Goal: Feedback & Contribution: Contribute content

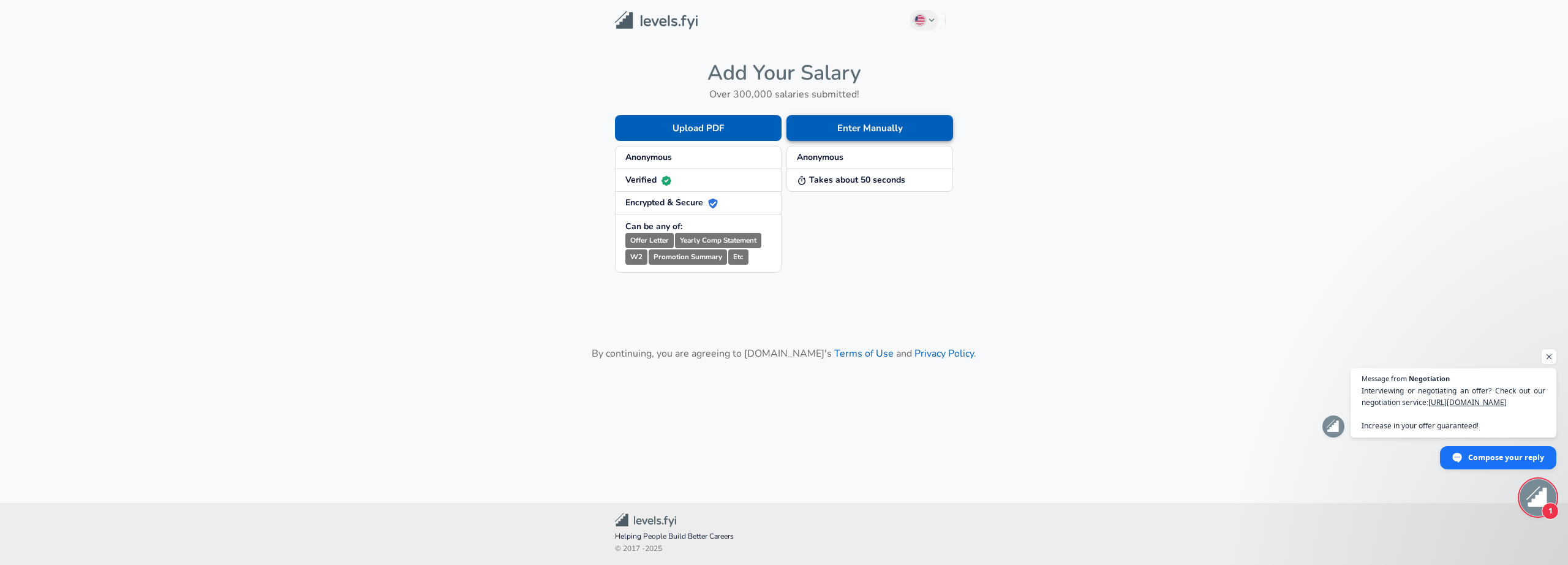
click at [866, 133] on button "Enter Manually" at bounding box center [870, 128] width 166 height 26
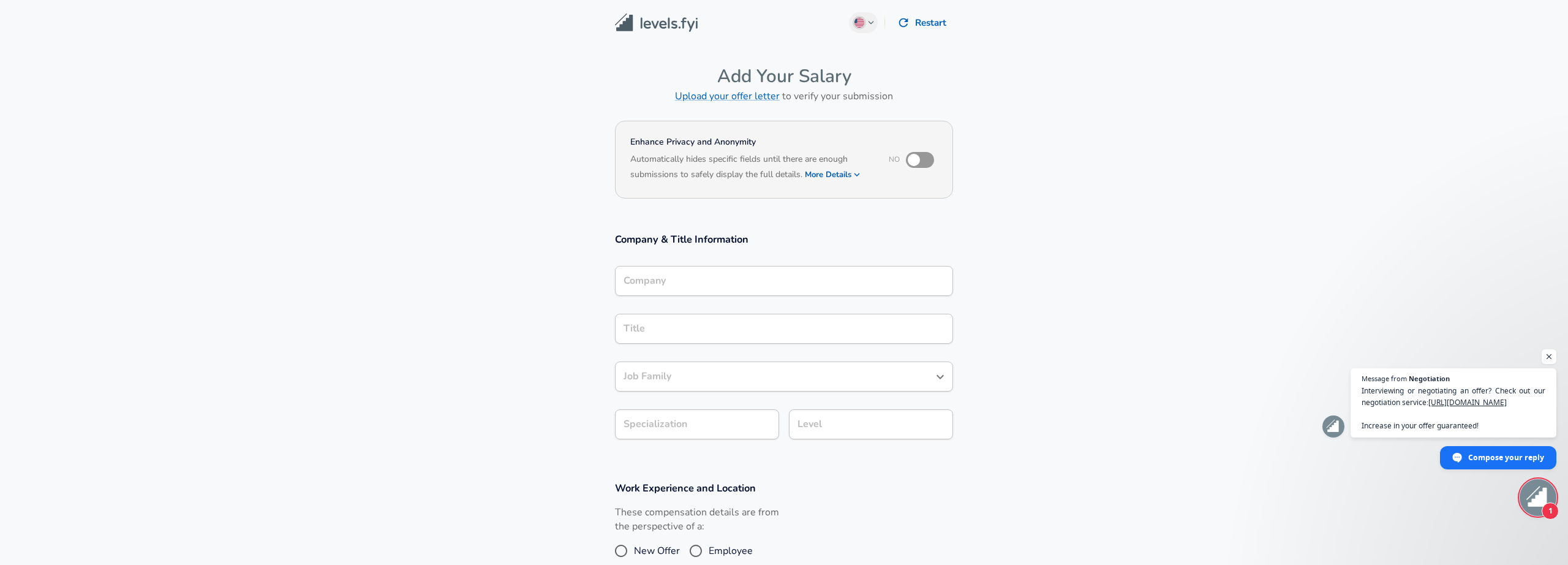
click at [915, 166] on input "checkbox" at bounding box center [913, 159] width 70 height 23
checkbox input "true"
click at [800, 278] on input "Company" at bounding box center [784, 281] width 327 height 19
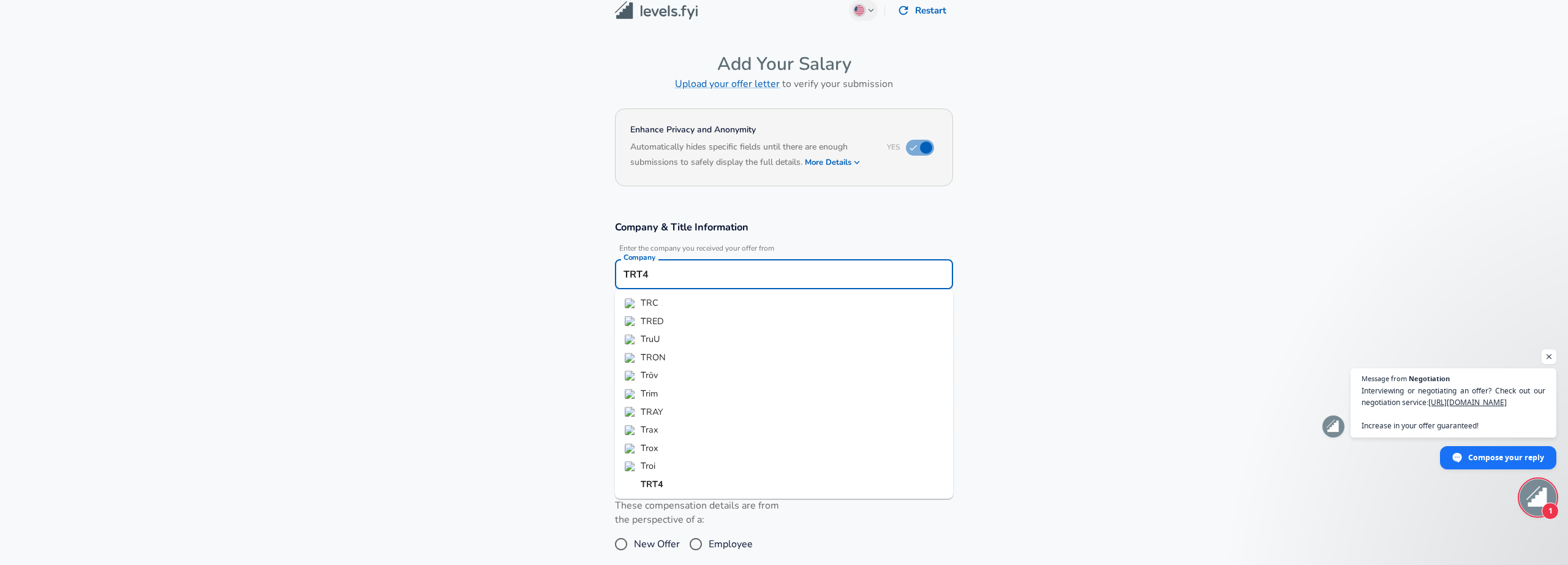
drag, startPoint x: 672, startPoint y: 279, endPoint x: 555, endPoint y: 262, distance: 118.2
click at [620, 265] on input "TRT4" at bounding box center [784, 275] width 327 height 19
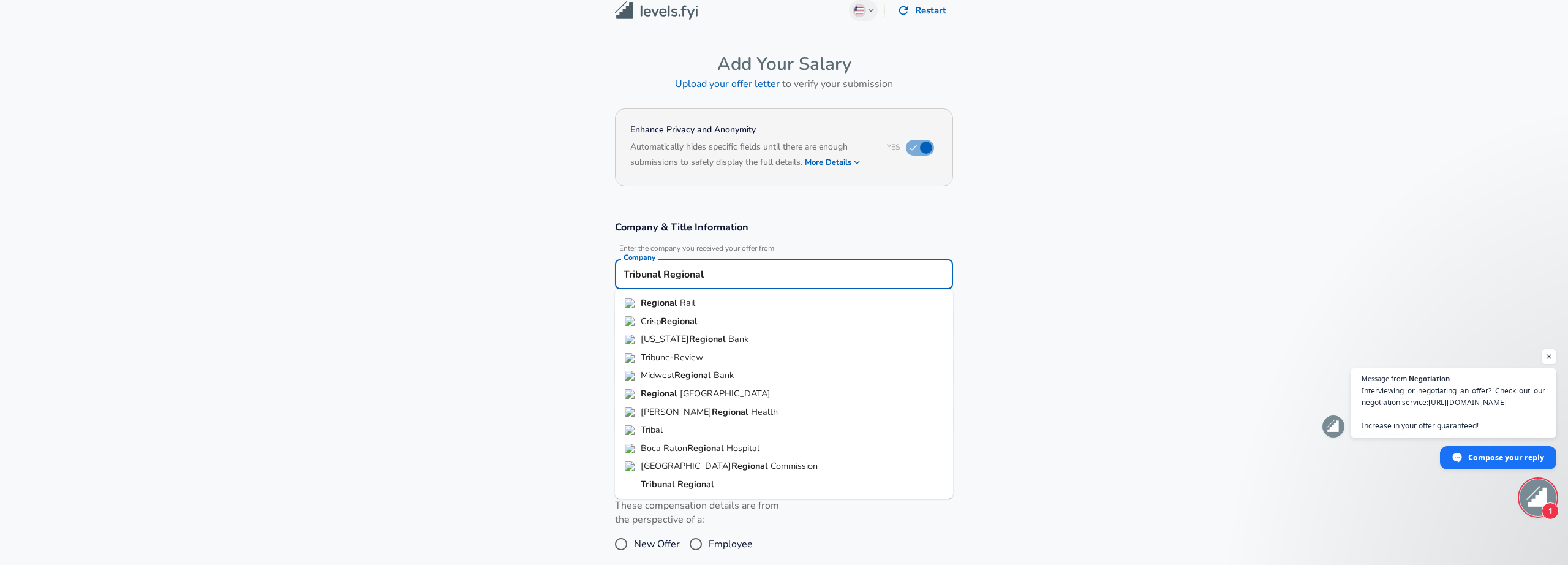
drag, startPoint x: 727, startPoint y: 277, endPoint x: 530, endPoint y: 274, distance: 197.0
click at [620, 276] on input "Tribunal Regional" at bounding box center [784, 275] width 327 height 19
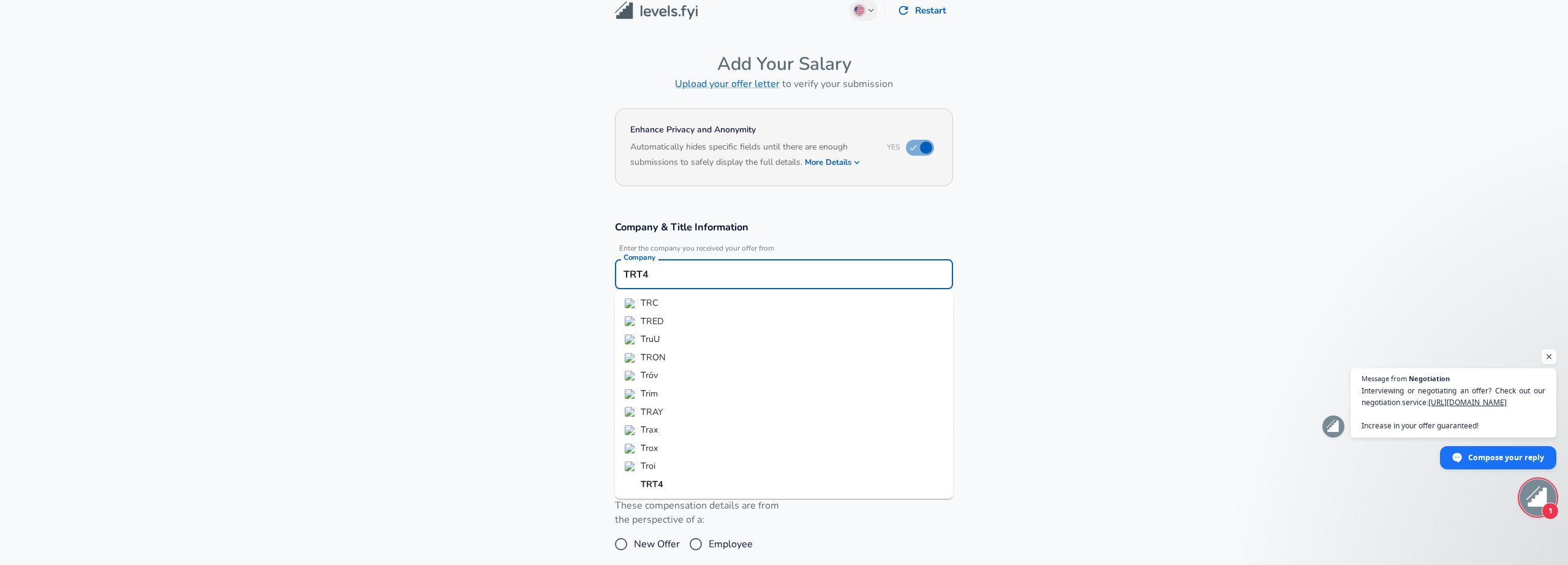
click at [737, 476] on li "TRT4" at bounding box center [784, 485] width 339 height 19
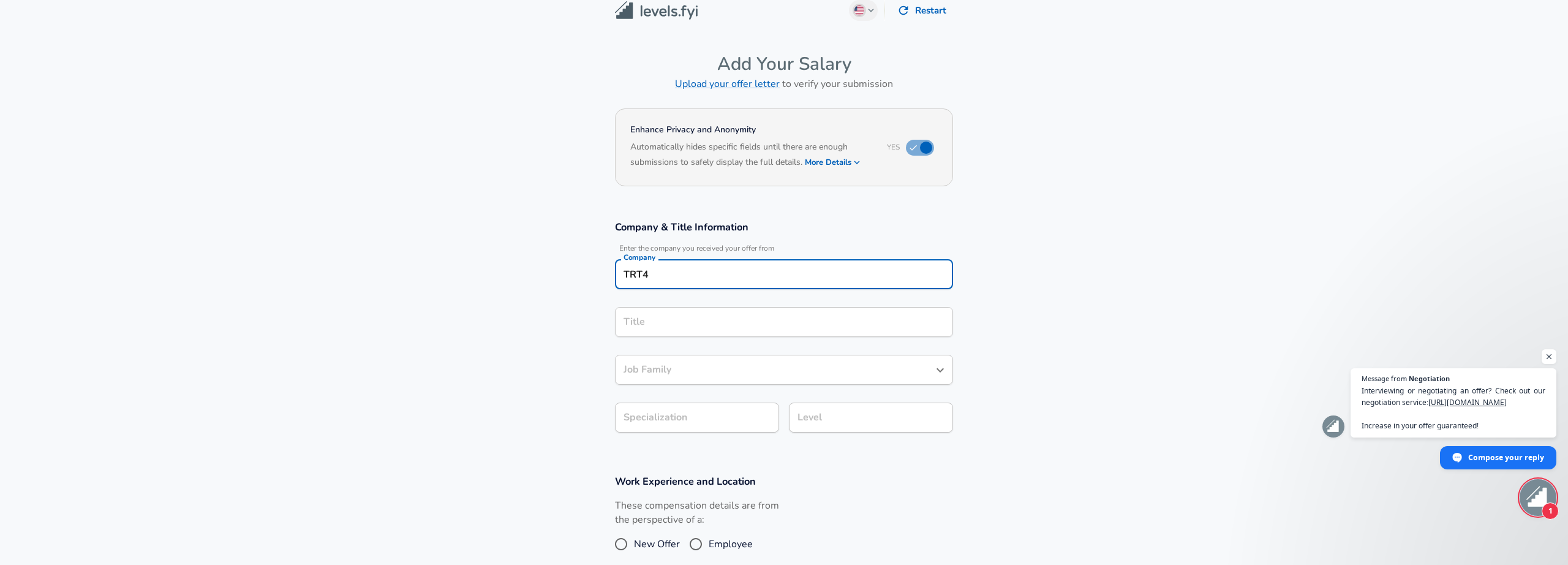
type input "TRT4"
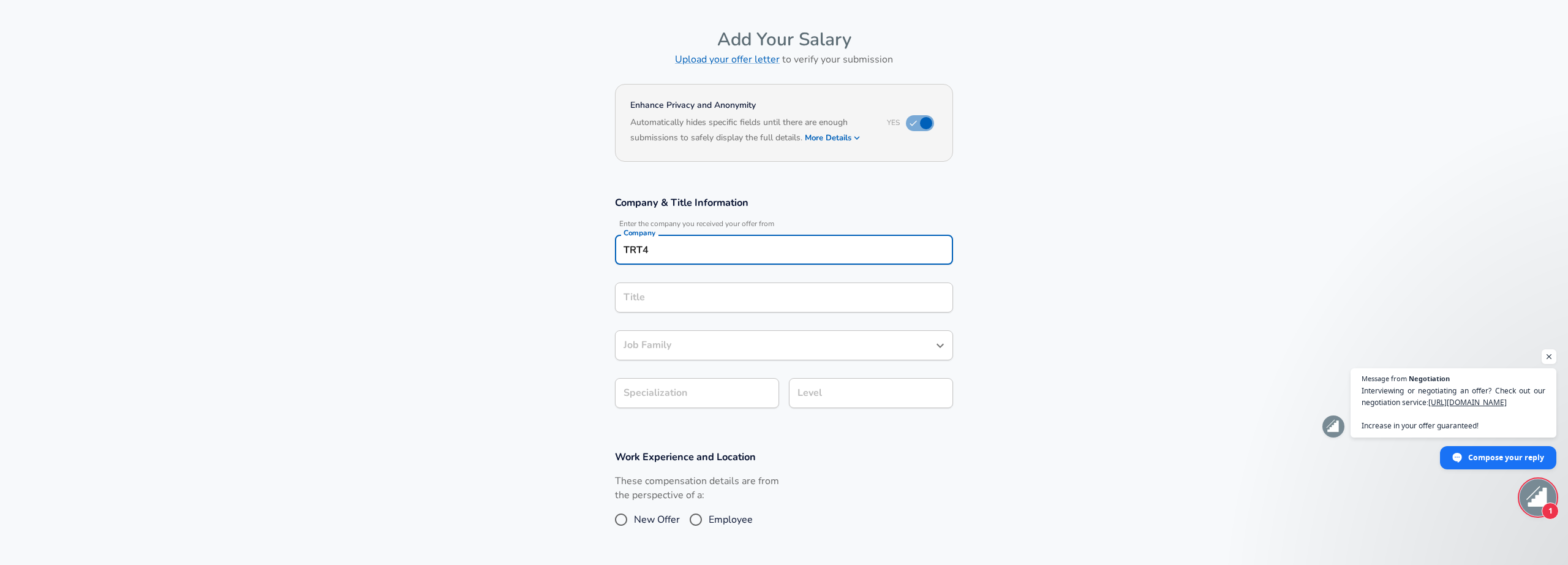
click at [646, 307] on input "Title" at bounding box center [784, 298] width 327 height 19
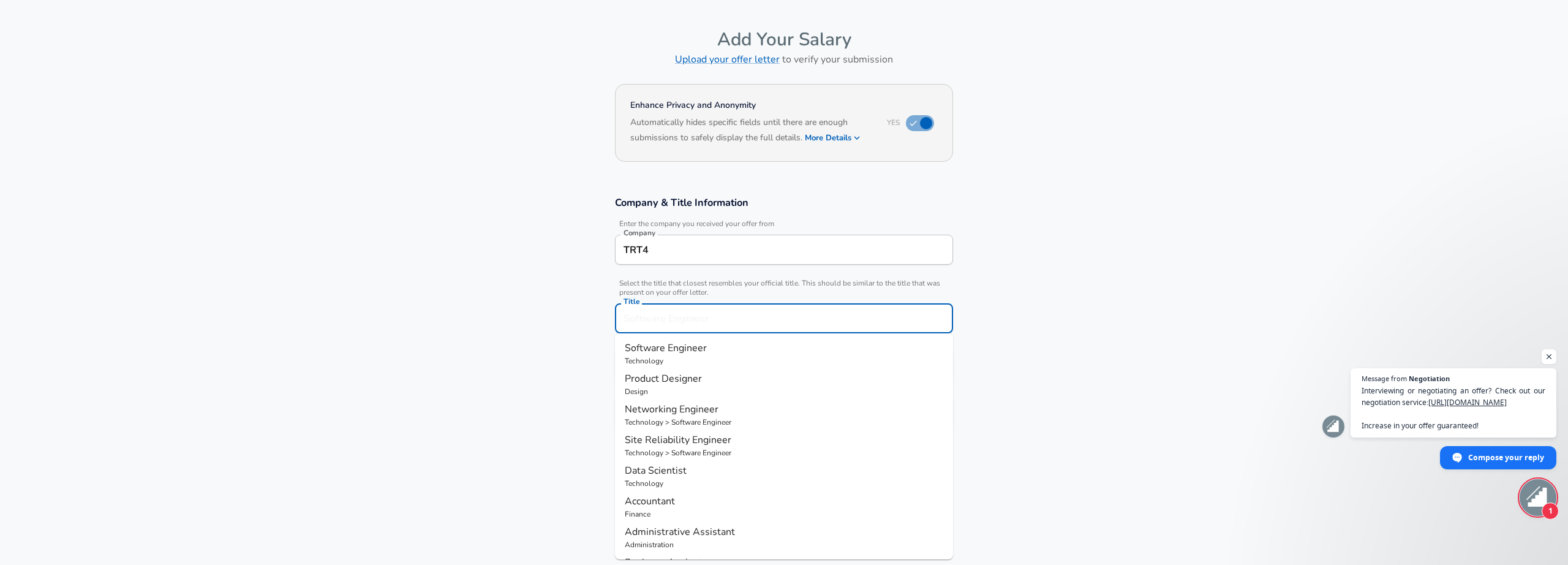
scroll to position [129, 0]
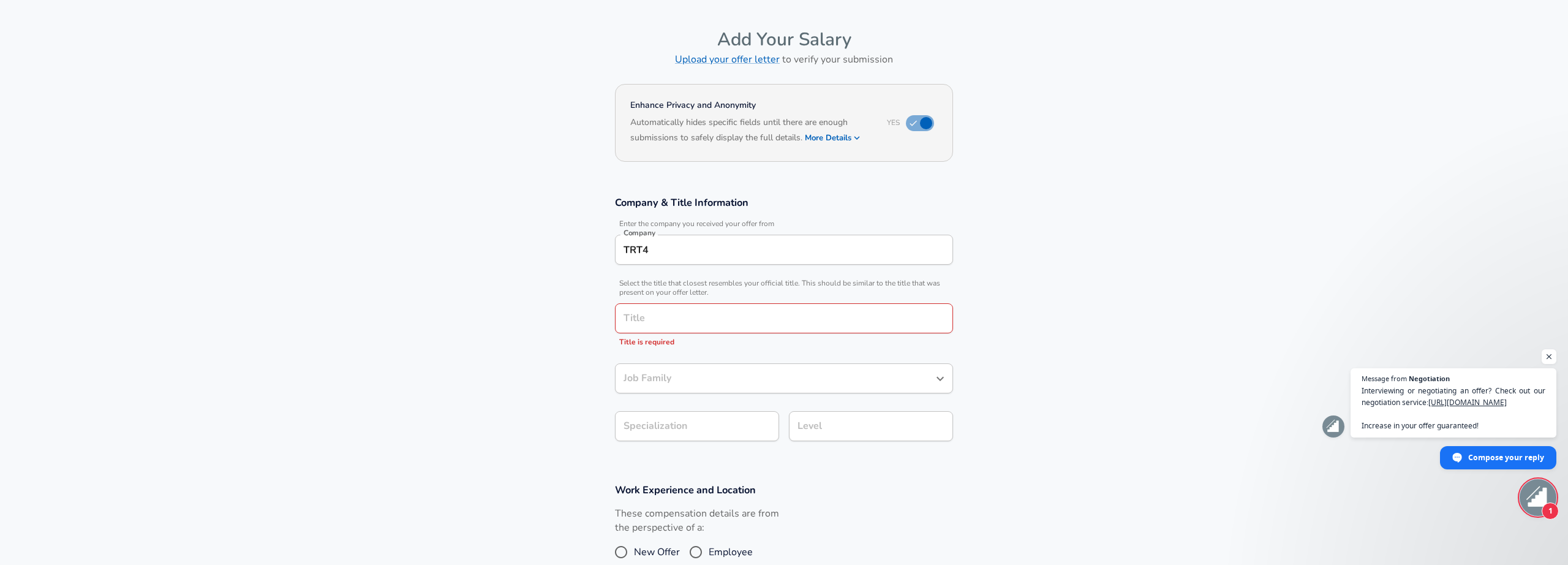
click at [538, 383] on section "Company & Title Information Enter the company you received your offer from Comp…" at bounding box center [784, 325] width 1568 height 288
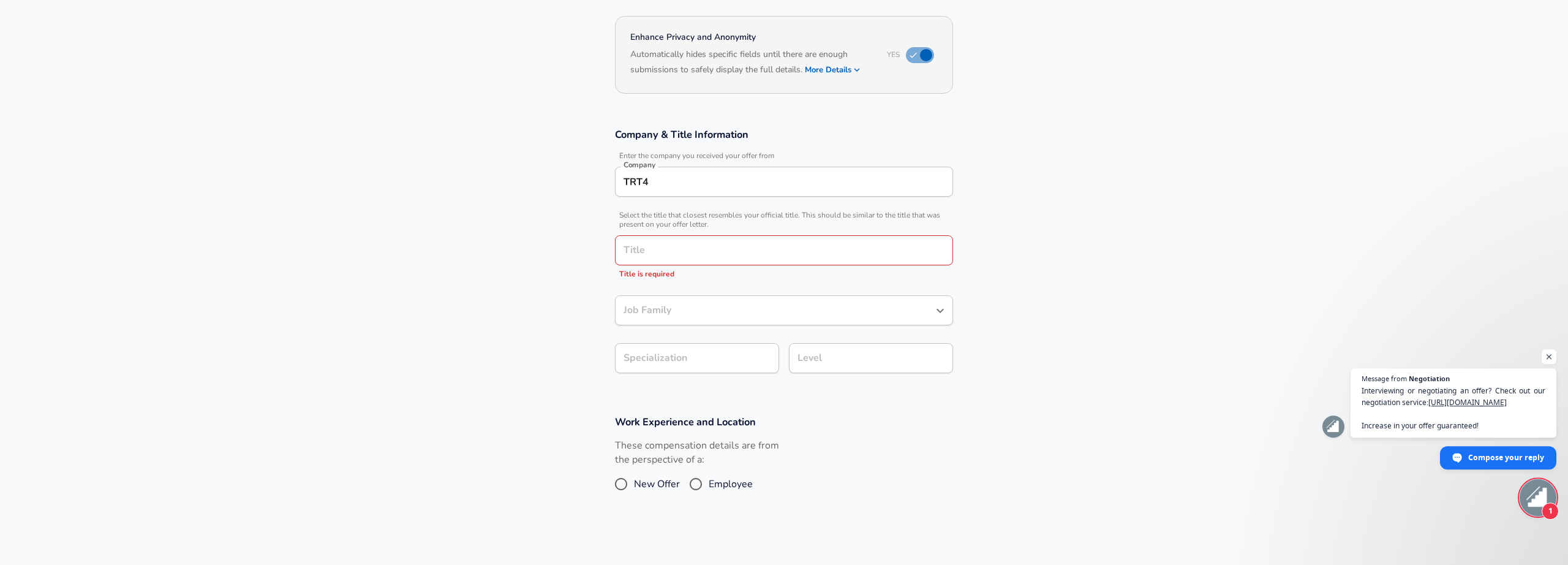
scroll to position [0, 0]
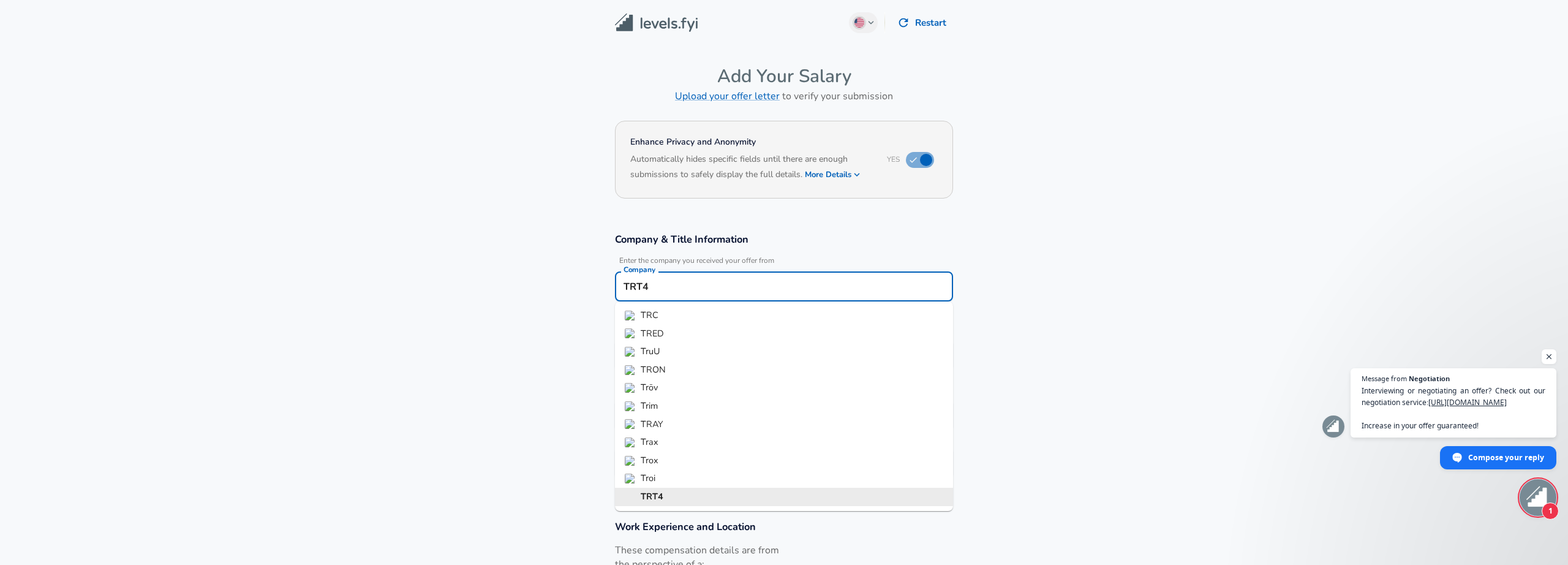
drag, startPoint x: 675, startPoint y: 292, endPoint x: 594, endPoint y: 283, distance: 81.5
click at [620, 283] on input "TRT4" at bounding box center [784, 287] width 327 height 19
click at [545, 308] on section "Company & Title Information Enter the company you received your offer from Comp…" at bounding box center [784, 361] width 1568 height 288
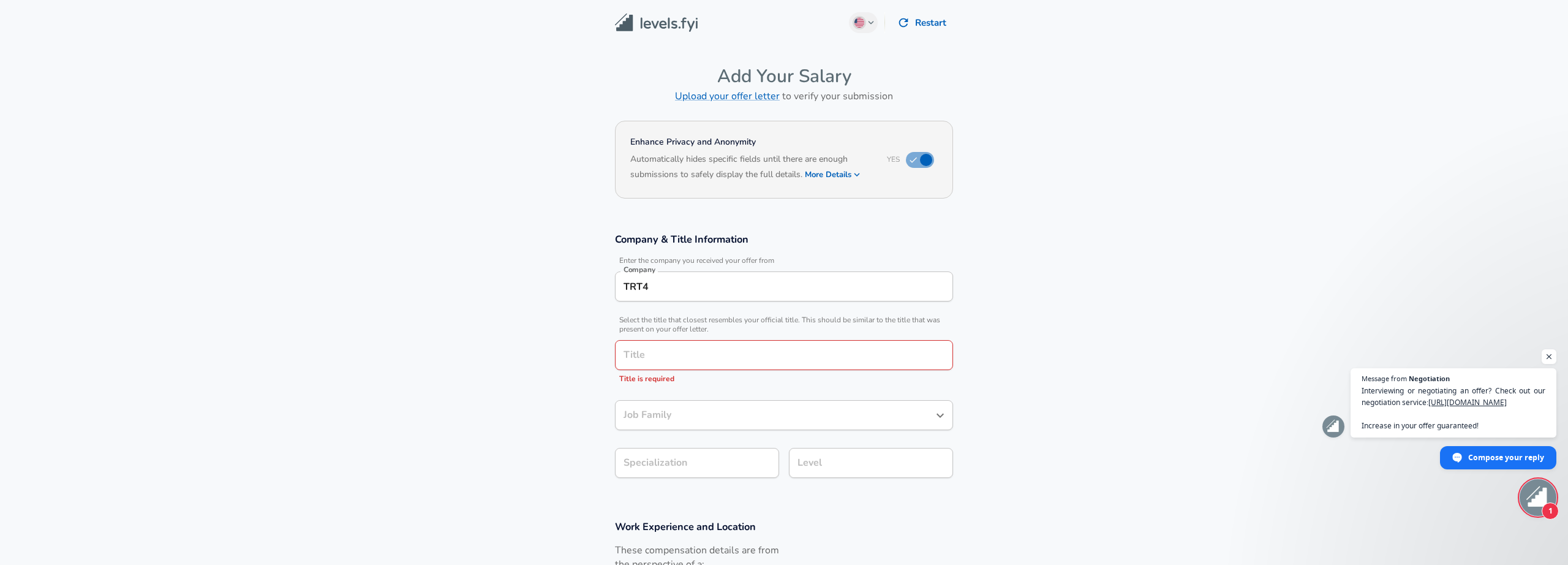
click at [652, 353] on input "Title" at bounding box center [784, 355] width 327 height 19
click at [673, 355] on input "Title" at bounding box center [784, 355] width 327 height 19
click at [709, 391] on p "DevOps Engineer" at bounding box center [784, 385] width 318 height 15
type input "DevOps Engineer"
type input "DevOps"
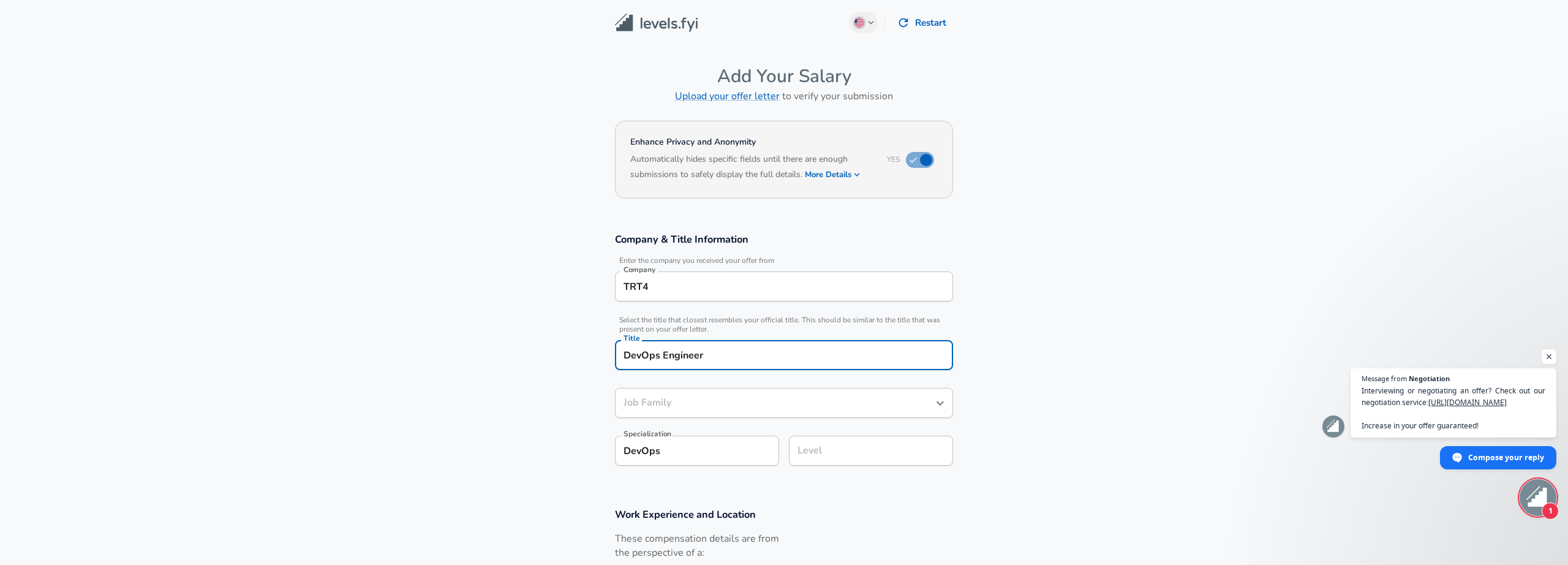
type input "Software Engineer"
type input "DevOps Engineer"
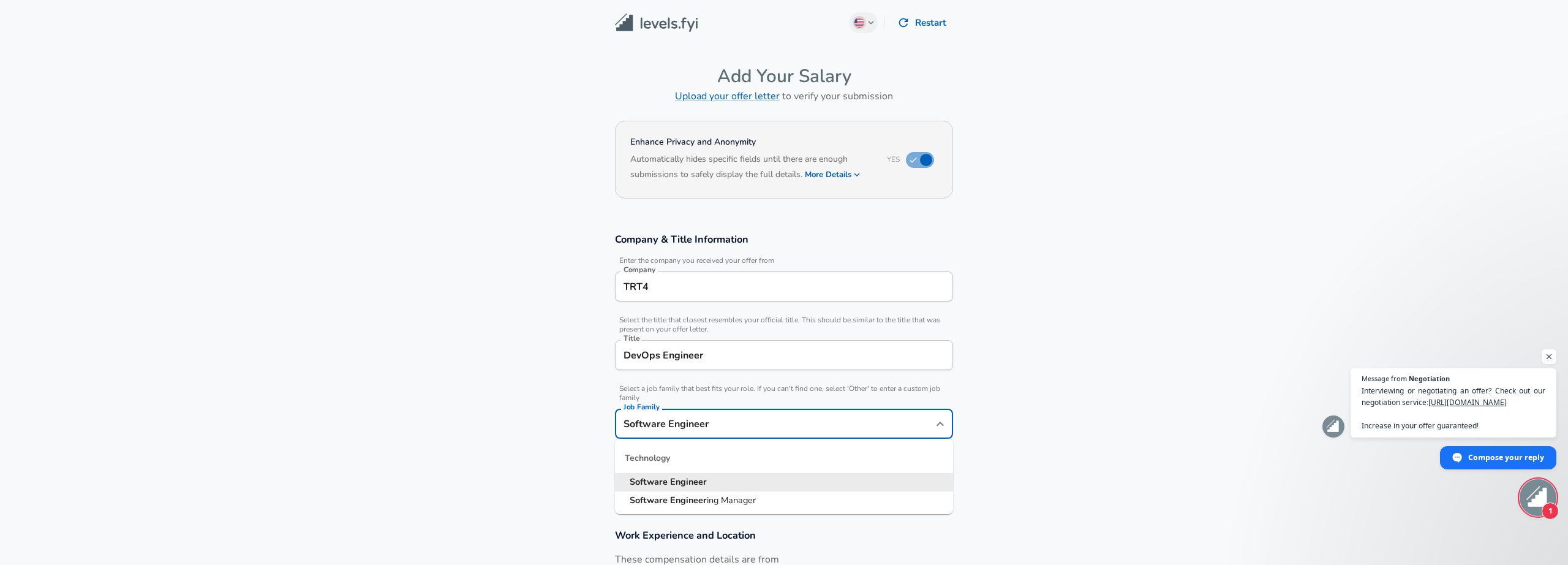
scroll to position [24, 0]
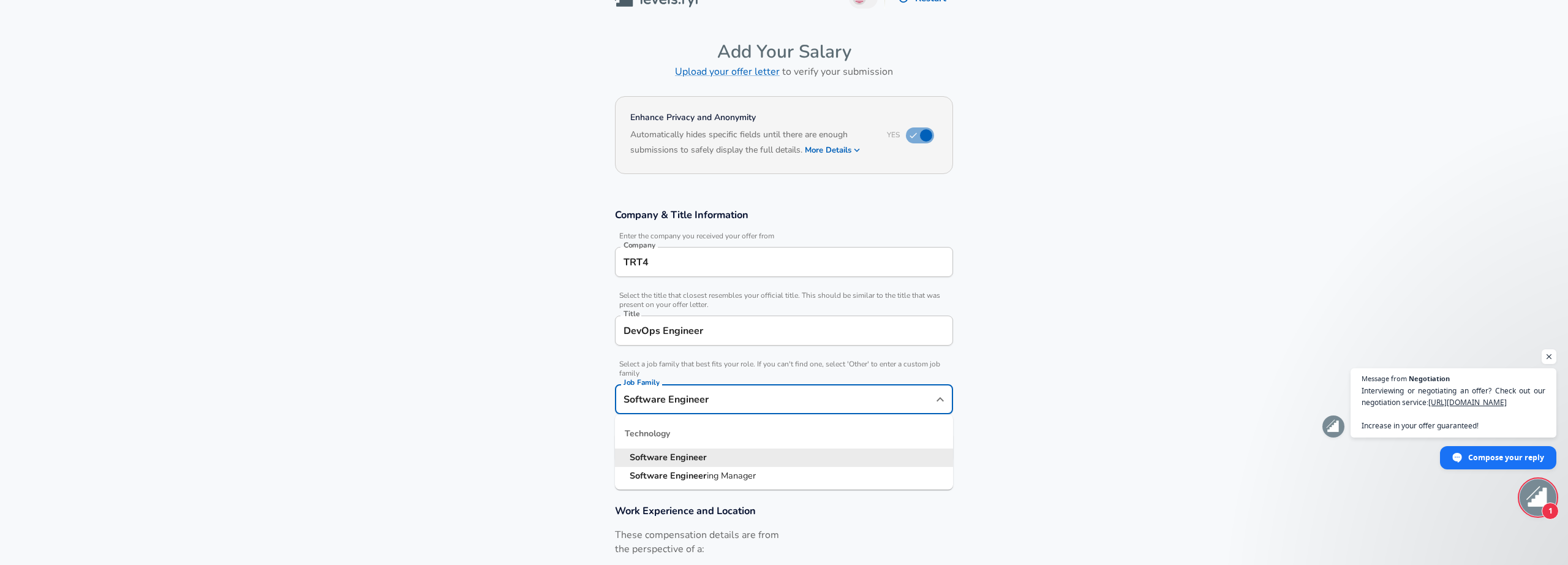
click at [692, 410] on div "Software Engineer Job Family" at bounding box center [784, 399] width 339 height 30
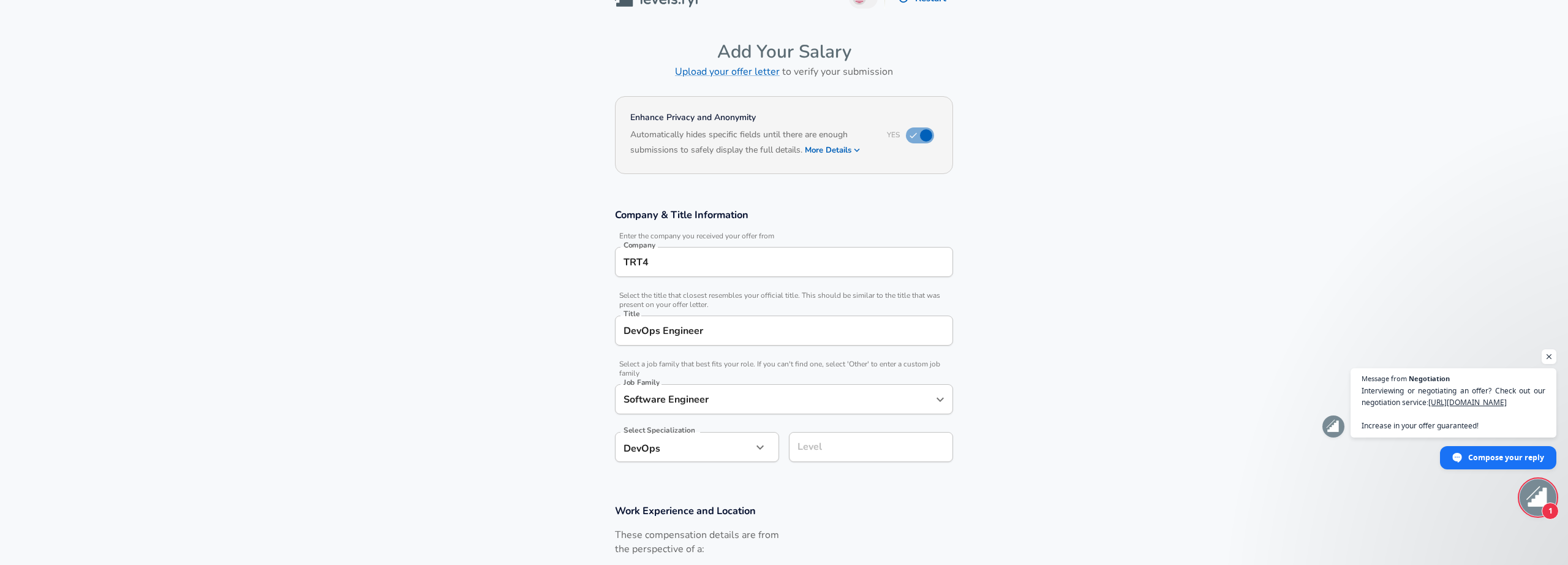
click at [498, 414] on section "Company & Title Information Enter the company you received your offer from Comp…" at bounding box center [784, 342] width 1568 height 296
click at [847, 448] on input "Level" at bounding box center [870, 447] width 153 height 19
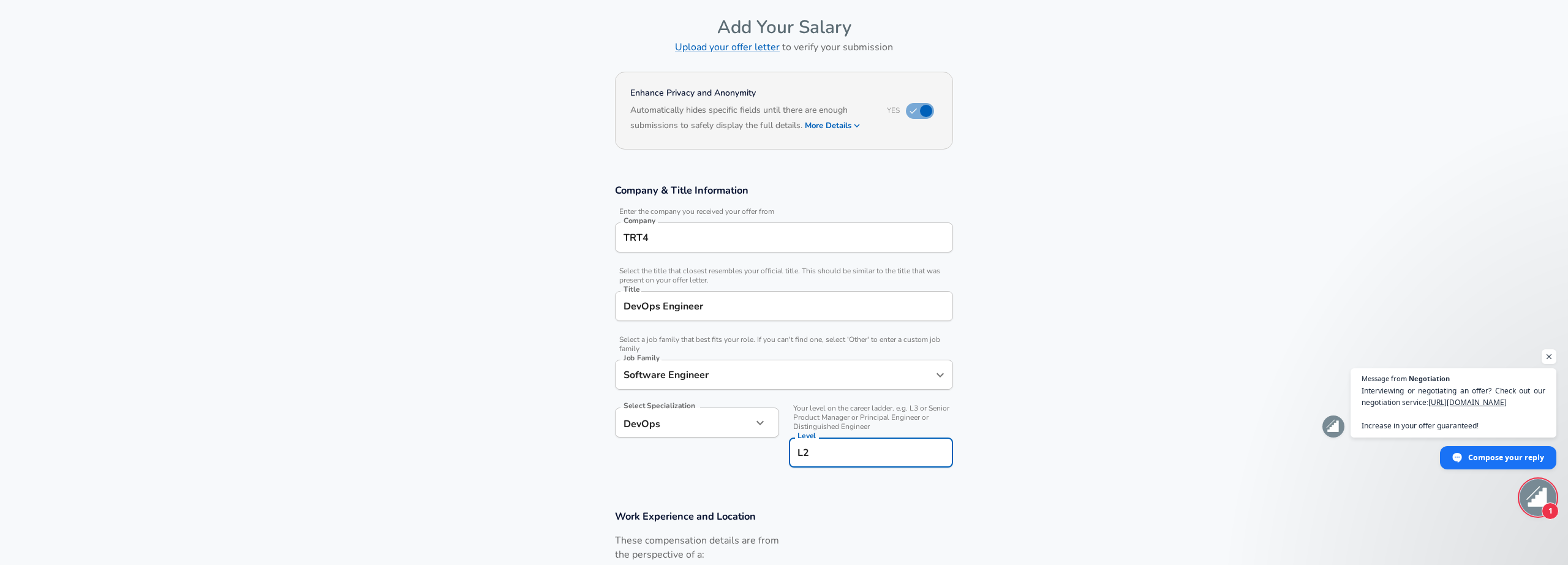
type input "L2"
click at [728, 533] on div "Work Experience and Location These compensation details are from the perspectiv…" at bounding box center [783, 554] width 367 height 89
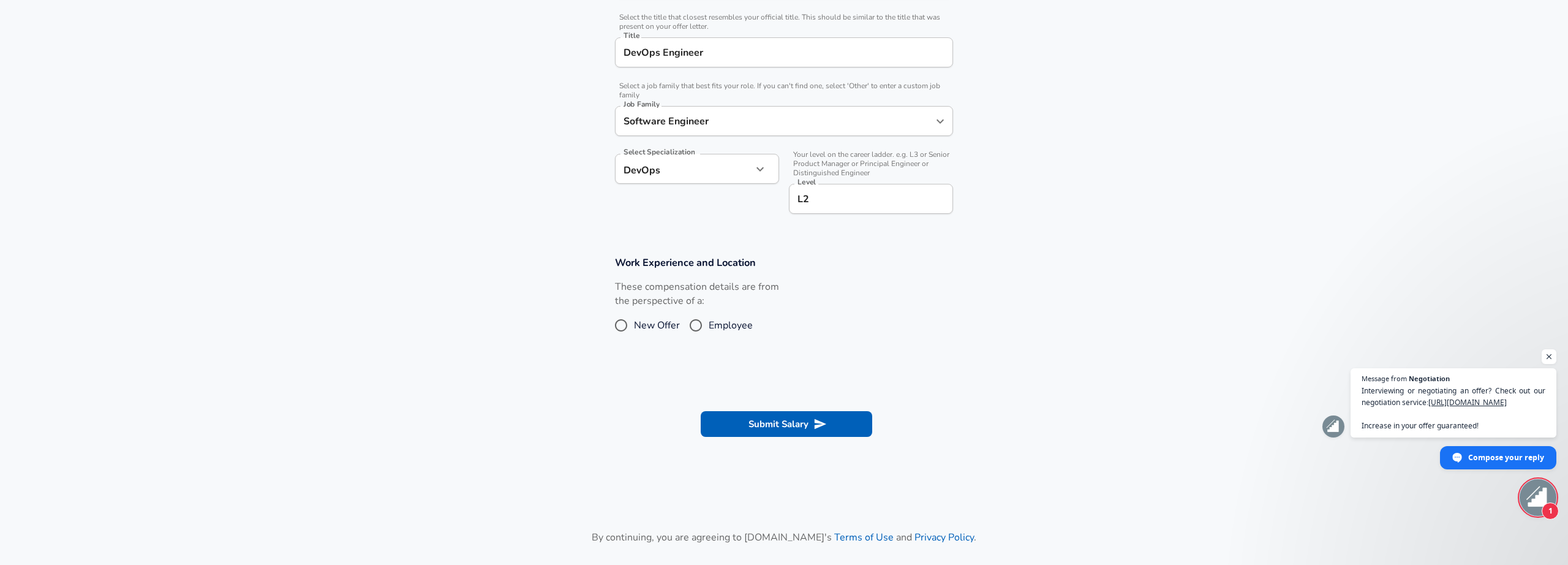
click at [717, 330] on span "Employee" at bounding box center [730, 326] width 44 height 15
click at [709, 330] on input "Employee" at bounding box center [696, 325] width 26 height 20
radio input "true"
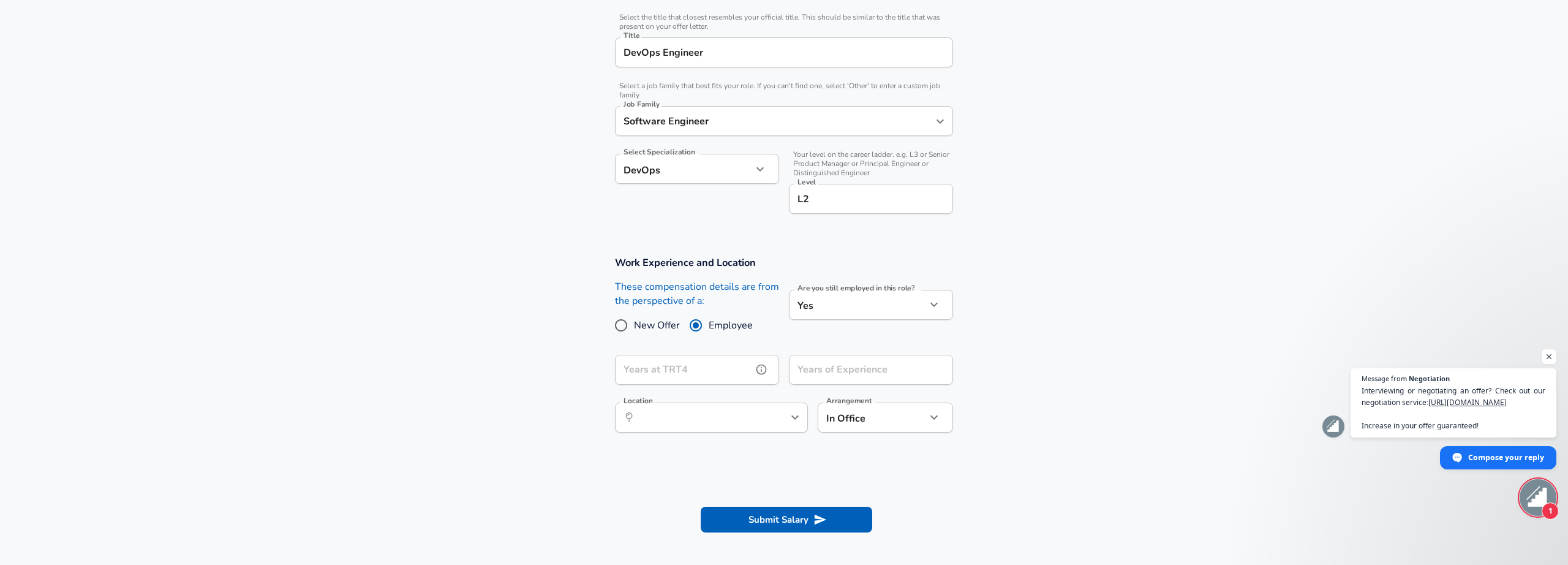
click at [727, 368] on input "Years at TRT4" at bounding box center [684, 370] width 138 height 30
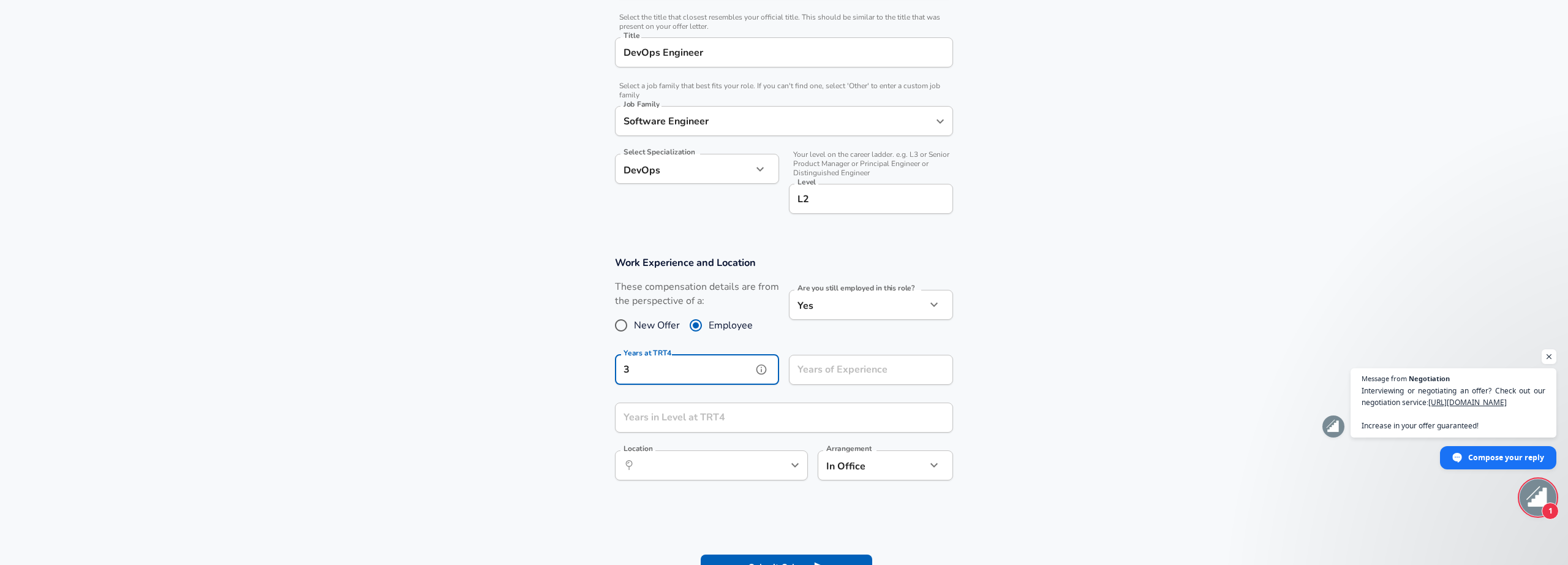
type input "3"
click at [882, 375] on input "Years of Experience" at bounding box center [857, 370] width 138 height 30
type input "8"
click at [770, 419] on input "Years in Level at TRT4" at bounding box center [770, 418] width 312 height 30
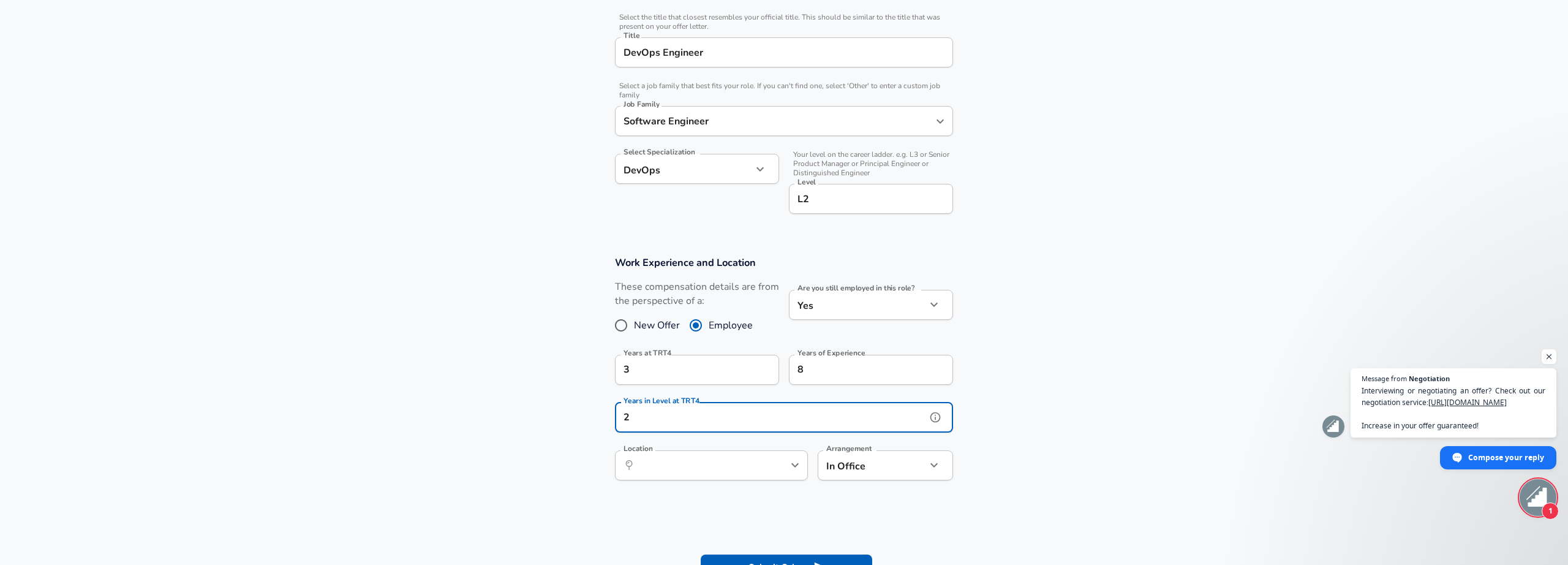
click at [782, 473] on div "​ Location" at bounding box center [711, 465] width 193 height 30
type input "2"
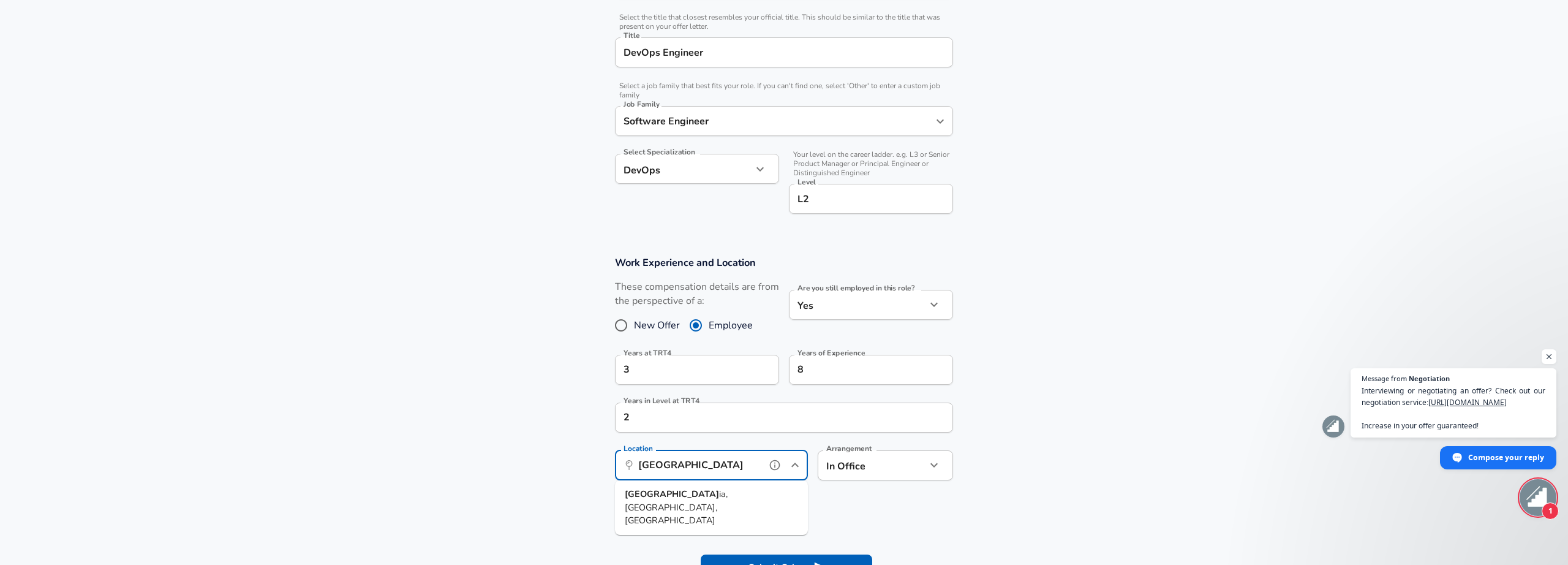
click at [729, 492] on li "[GEOGRAPHIC_DATA] ia, [GEOGRAPHIC_DATA], [GEOGRAPHIC_DATA]" at bounding box center [711, 508] width 193 height 45
drag, startPoint x: 730, startPoint y: 469, endPoint x: 482, endPoint y: 446, distance: 249.1
click at [635, 456] on input "[GEOGRAPHIC_DATA], [GEOGRAPHIC_DATA], [GEOGRAPHIC_DATA]" at bounding box center [698, 465] width 126 height 19
click at [694, 507] on ul "[GEOGRAPHIC_DATA], [GEOGRAPHIC_DATA], [GEOGRAPHIC_DATA]" at bounding box center [711, 507] width 193 height 55
click at [694, 504] on ul "[GEOGRAPHIC_DATA], [GEOGRAPHIC_DATA], [GEOGRAPHIC_DATA]" at bounding box center [711, 507] width 193 height 55
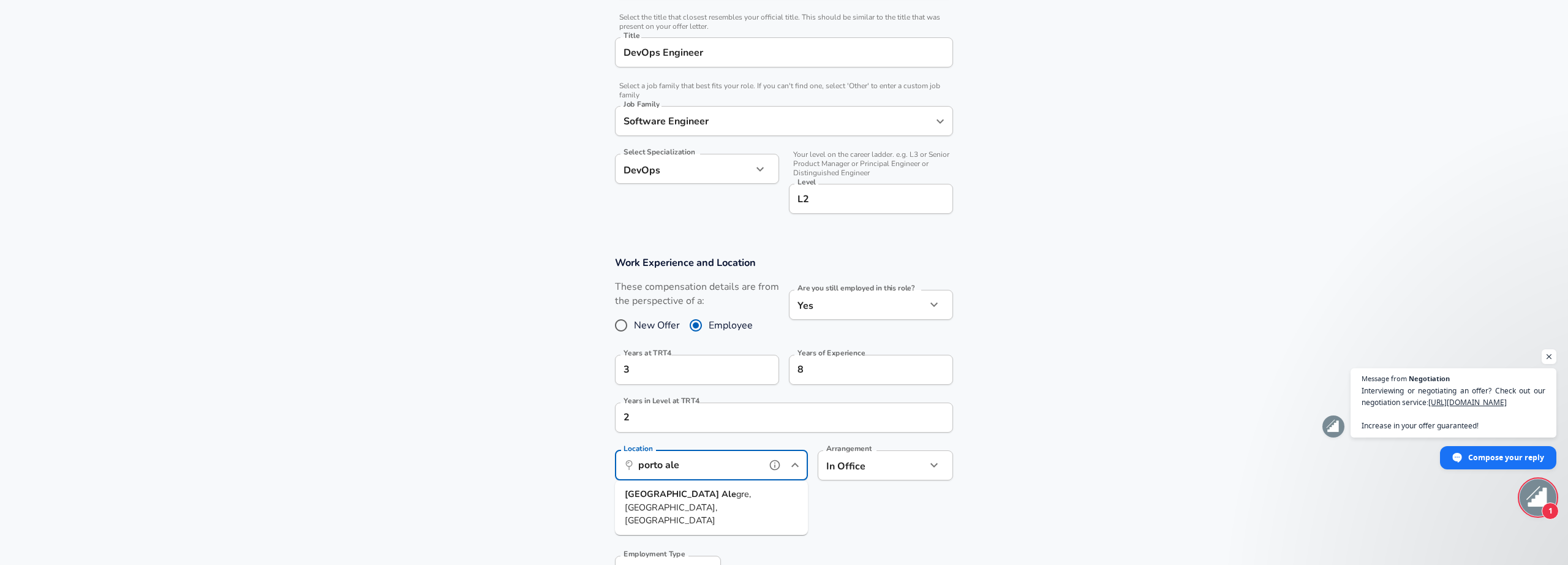
click at [761, 499] on li "[GEOGRAPHIC_DATA], [GEOGRAPHIC_DATA], [GEOGRAPHIC_DATA]" at bounding box center [711, 508] width 193 height 45
type input "[GEOGRAPHIC_DATA], [GEOGRAPHIC_DATA], [GEOGRAPHIC_DATA]"
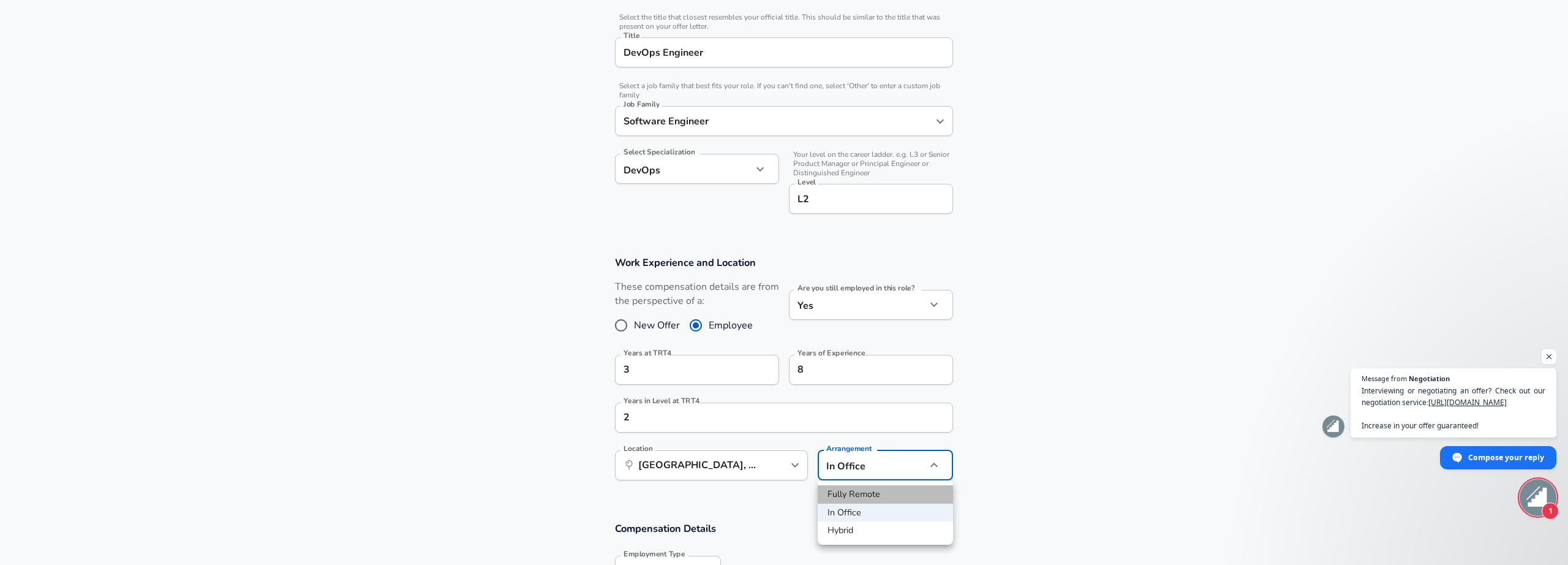
click at [872, 498] on li "Fully Remote" at bounding box center [885, 495] width 136 height 19
type input "remote"
drag, startPoint x: 862, startPoint y: 520, endPoint x: 859, endPoint y: 504, distance: 16.3
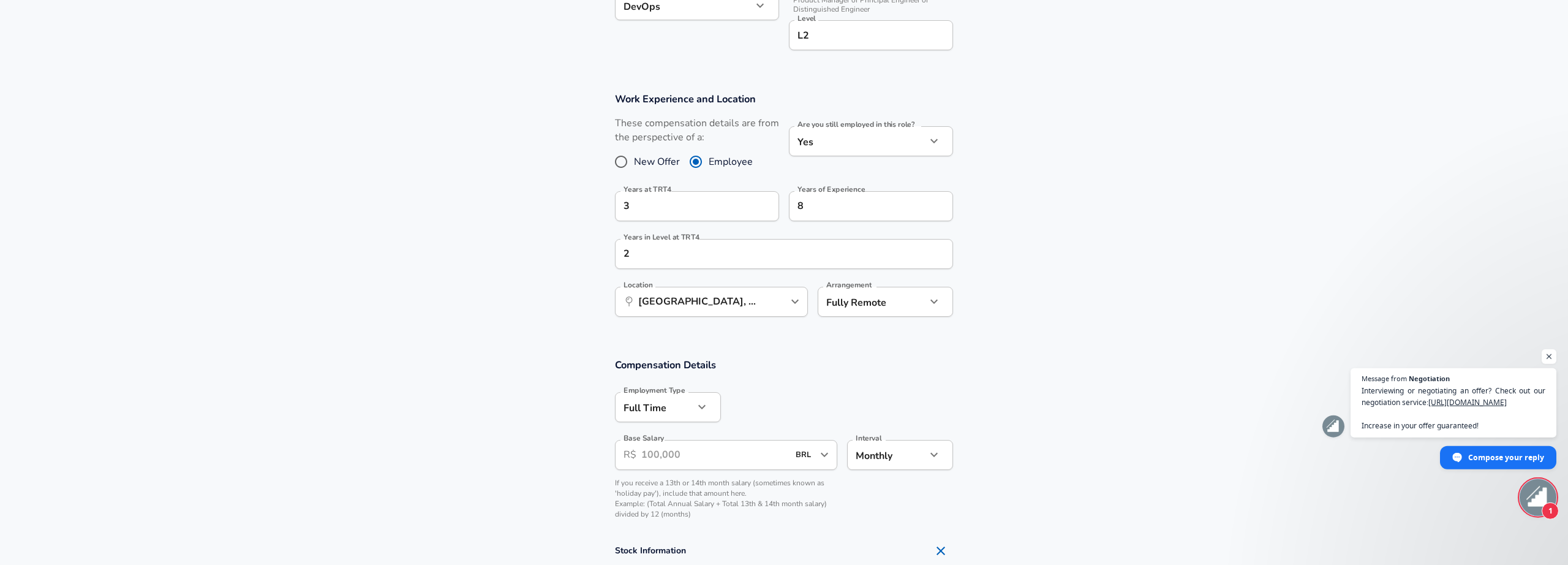
scroll to position [557, 0]
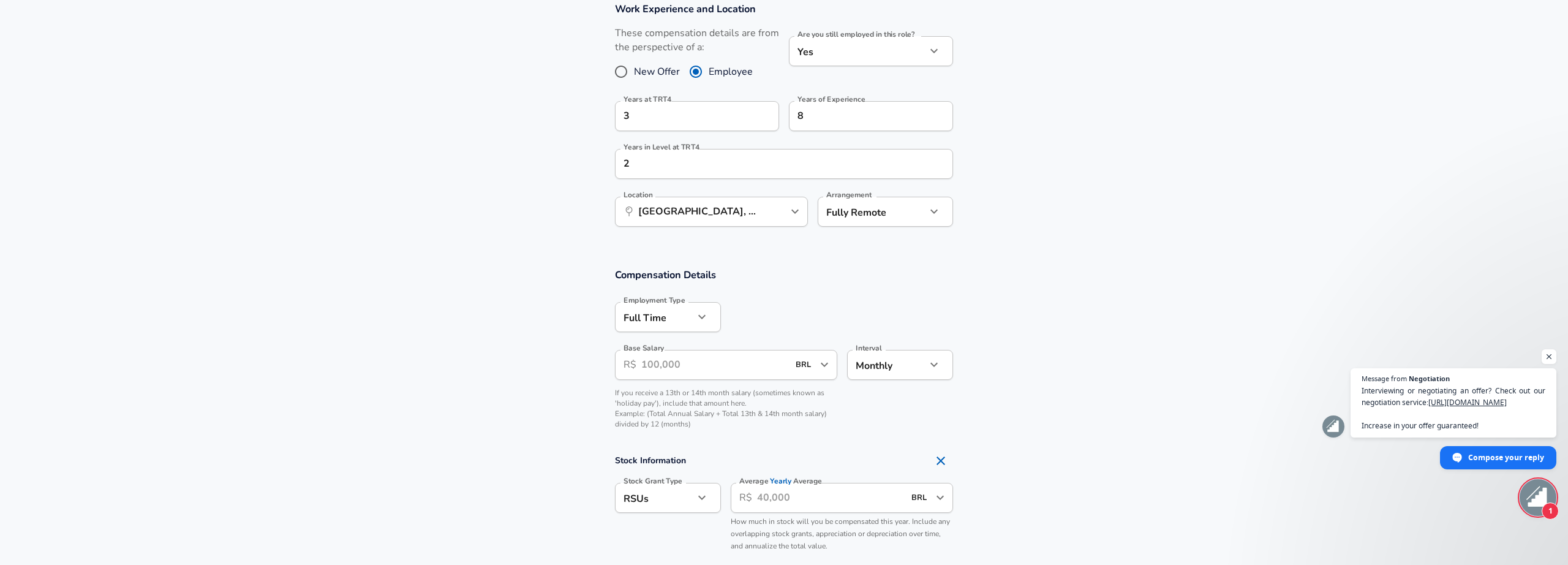
click at [715, 364] on input "Base Salary" at bounding box center [715, 365] width 147 height 30
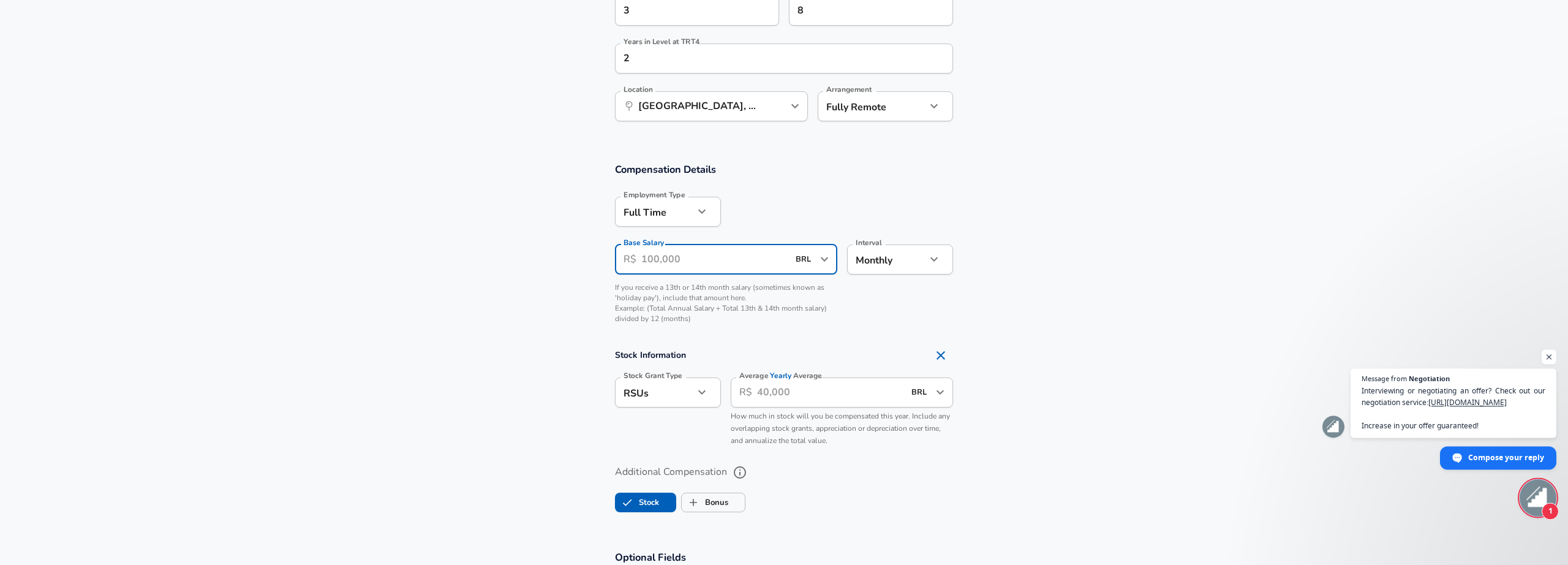
scroll to position [726, 0]
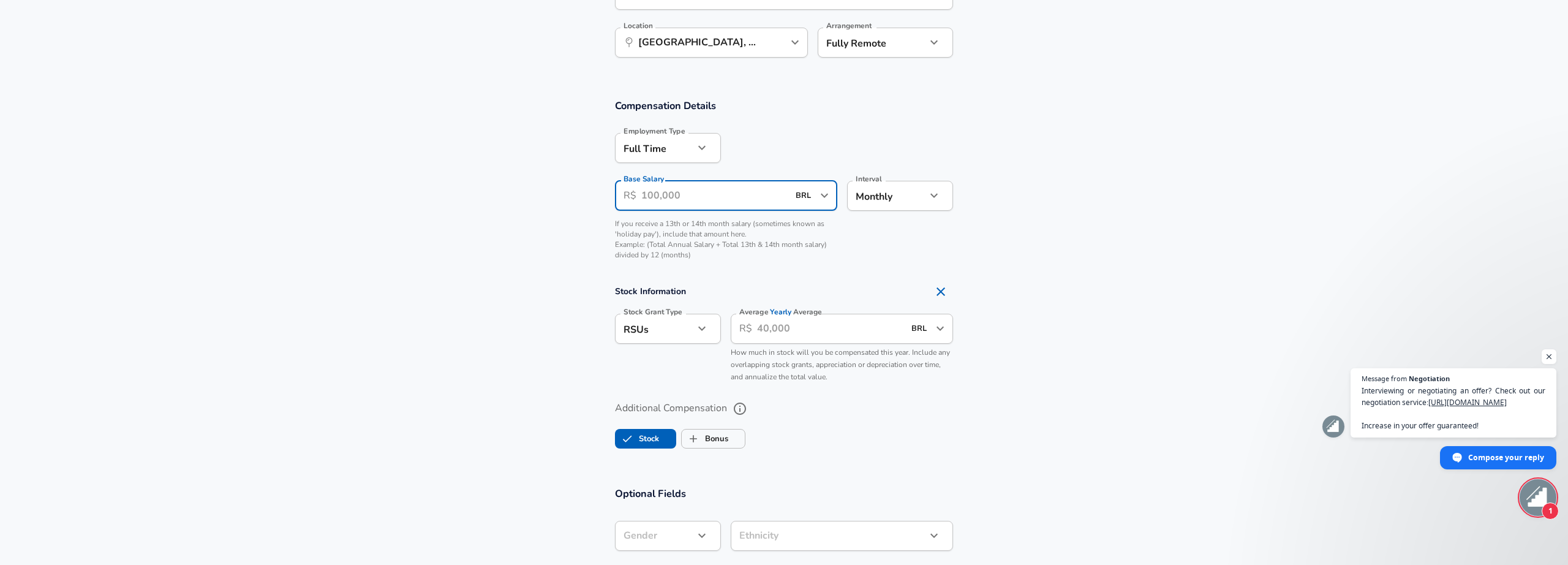
click at [682, 196] on input "Base Salary" at bounding box center [715, 195] width 147 height 30
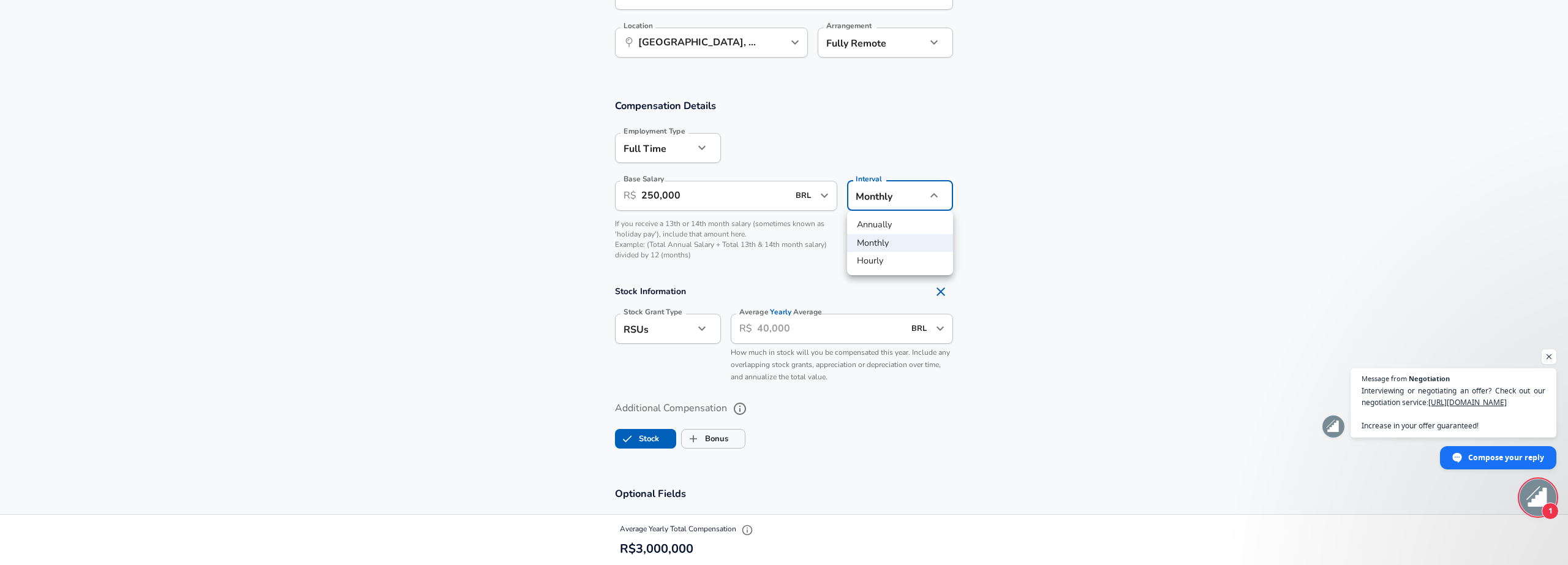
click at [698, 196] on div at bounding box center [784, 282] width 1568 height 565
click at [717, 193] on input "250,000" at bounding box center [715, 195] width 147 height 30
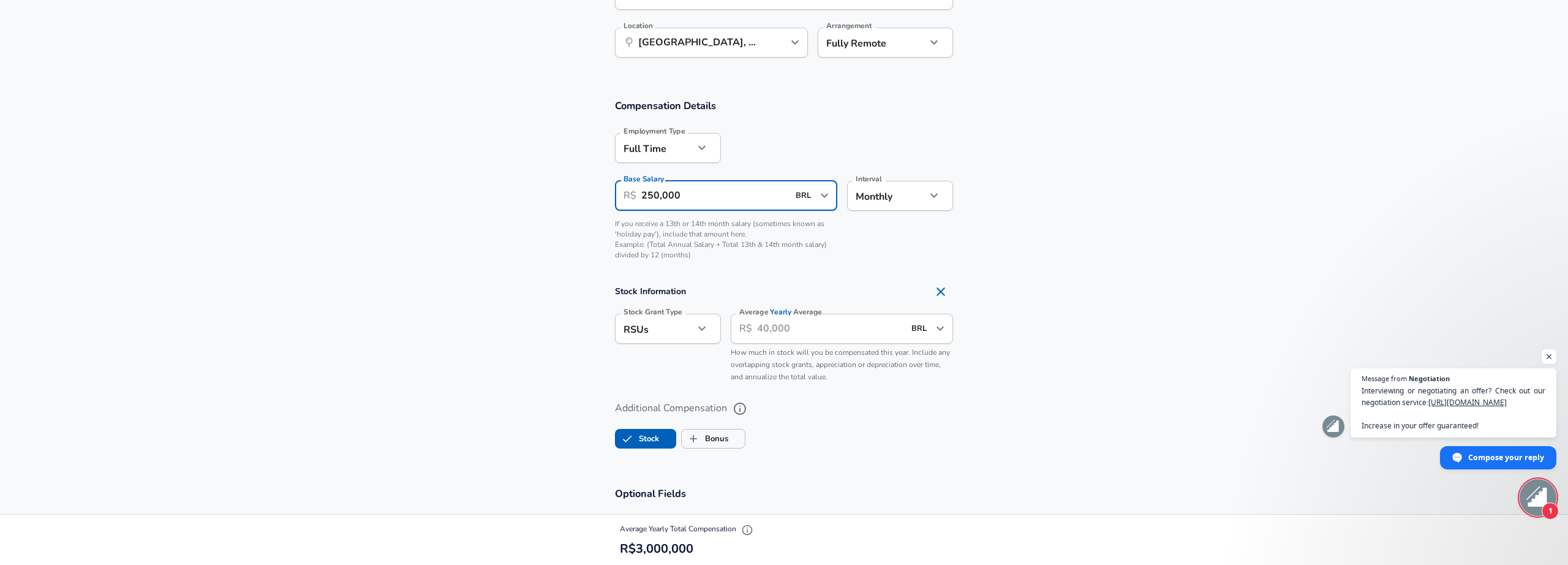
drag, startPoint x: 692, startPoint y: 196, endPoint x: 495, endPoint y: 180, distance: 197.6
click at [642, 181] on input "250,000" at bounding box center [715, 195] width 147 height 30
type input "20,000"
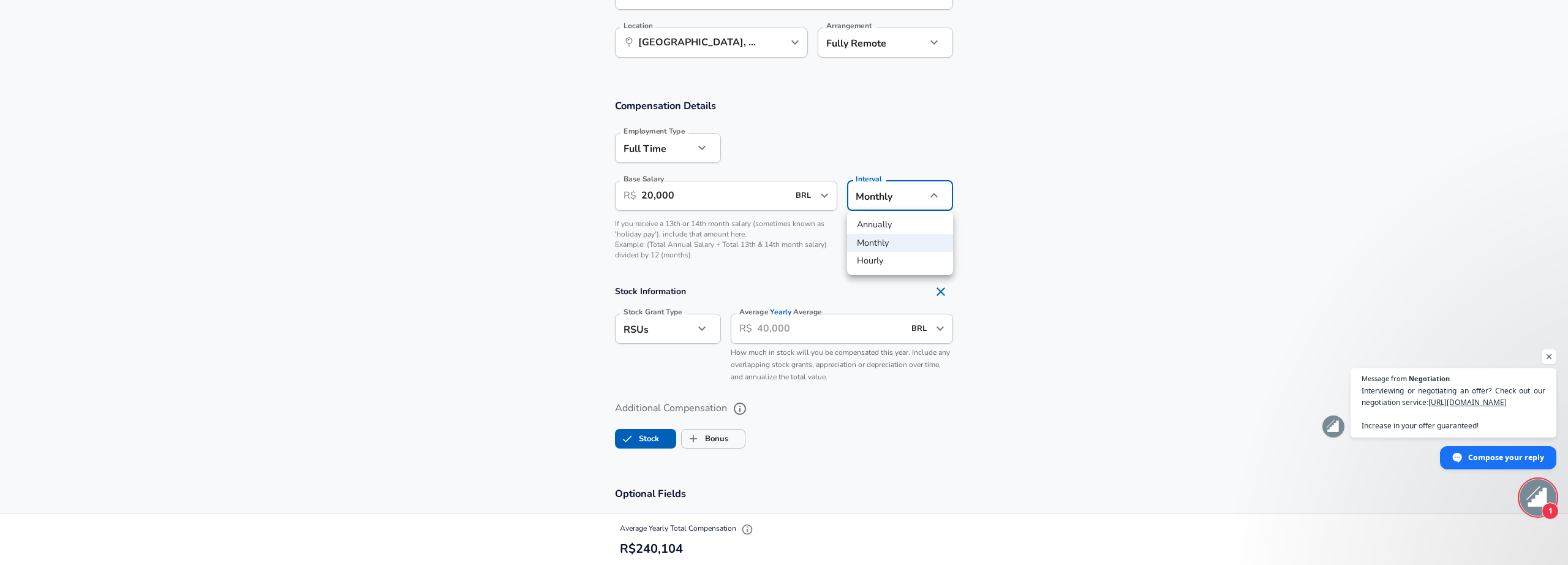
click at [902, 198] on div at bounding box center [784, 282] width 1568 height 565
click at [800, 272] on section "Compensation Details Employment Type [DEMOGRAPHIC_DATA] full_time Employment Ty…" at bounding box center [784, 279] width 1568 height 388
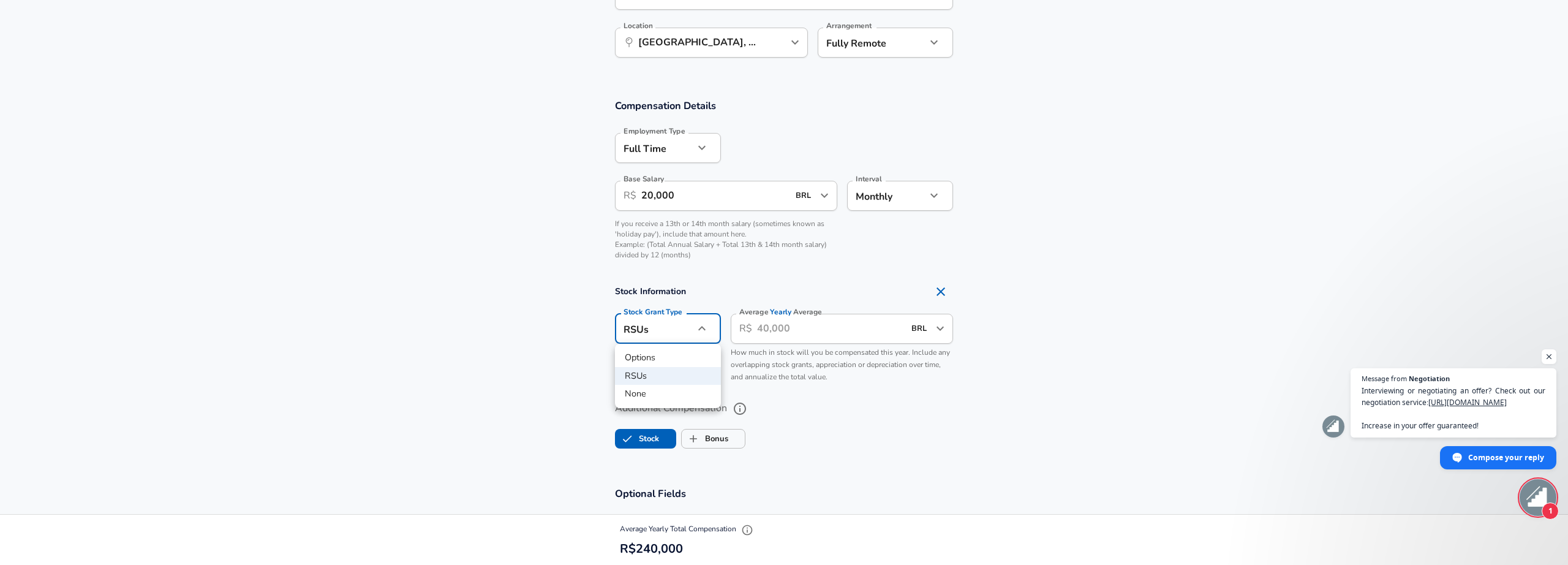
click at [668, 392] on li "None" at bounding box center [668, 395] width 106 height 19
type input "none"
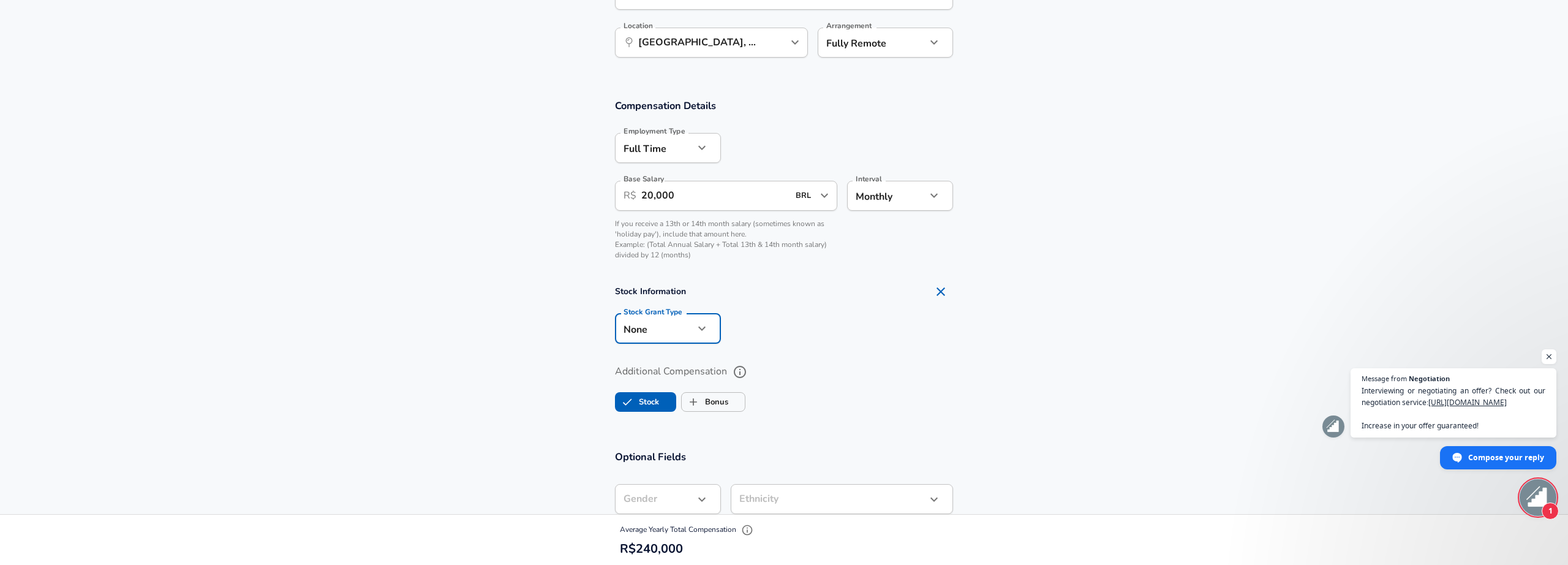
click at [817, 414] on div "Additional Compensation Stock Bonus" at bounding box center [784, 389] width 339 height 55
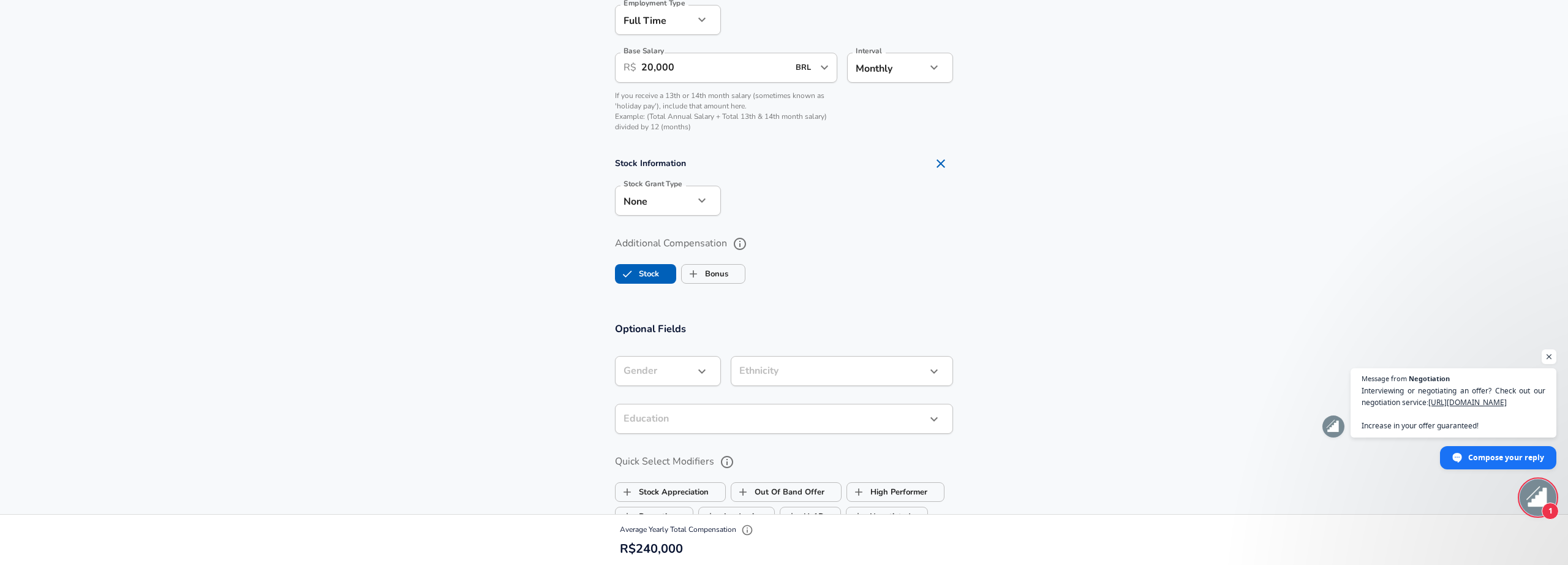
scroll to position [895, 0]
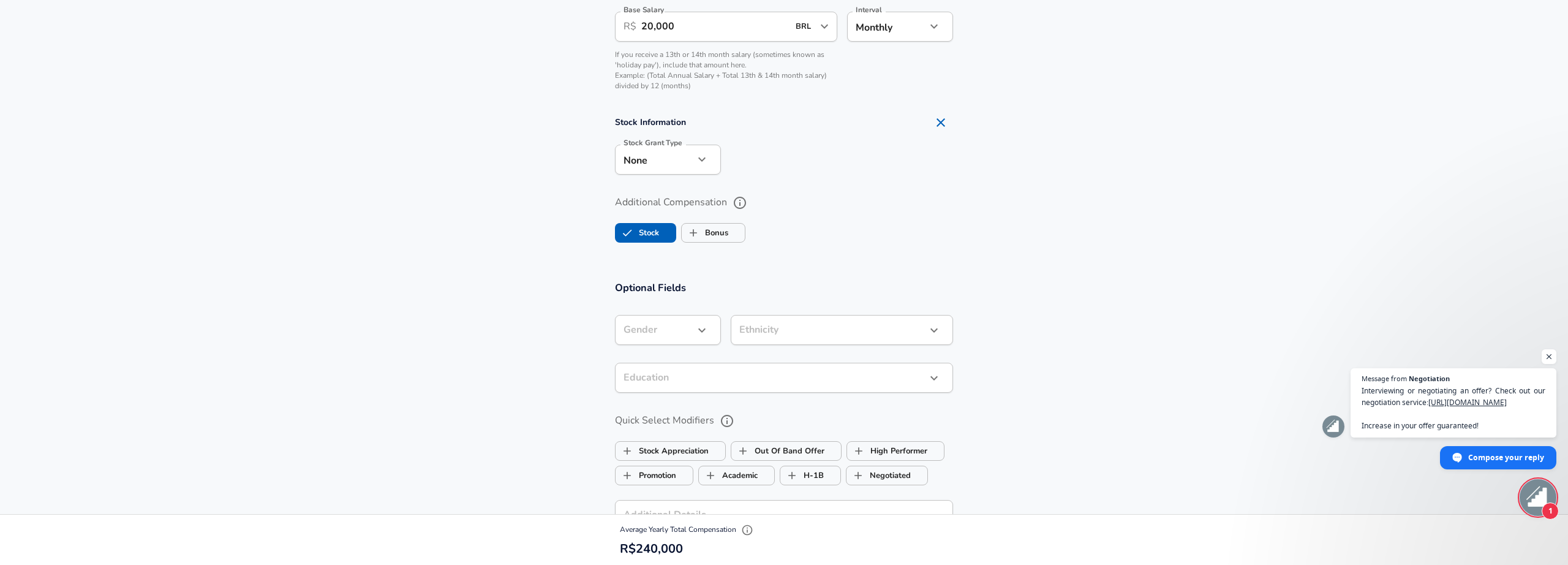
click at [665, 235] on span "Stock" at bounding box center [645, 233] width 61 height 23
checkbox input "false"
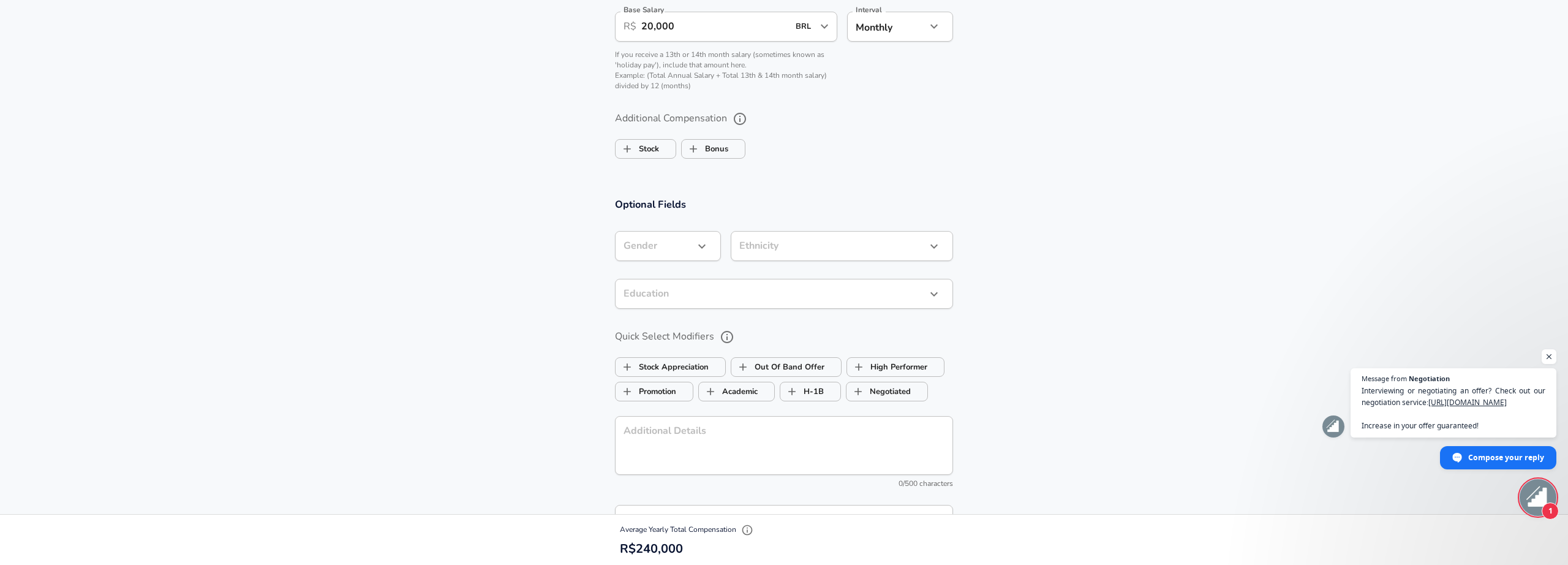
click at [692, 240] on div at bounding box center [784, 282] width 1568 height 565
click at [534, 283] on section "Optional Fields Gender ​ Gender Ethnicity ​ Ethnicity Education ​ Education Qui…" at bounding box center [784, 385] width 1568 height 404
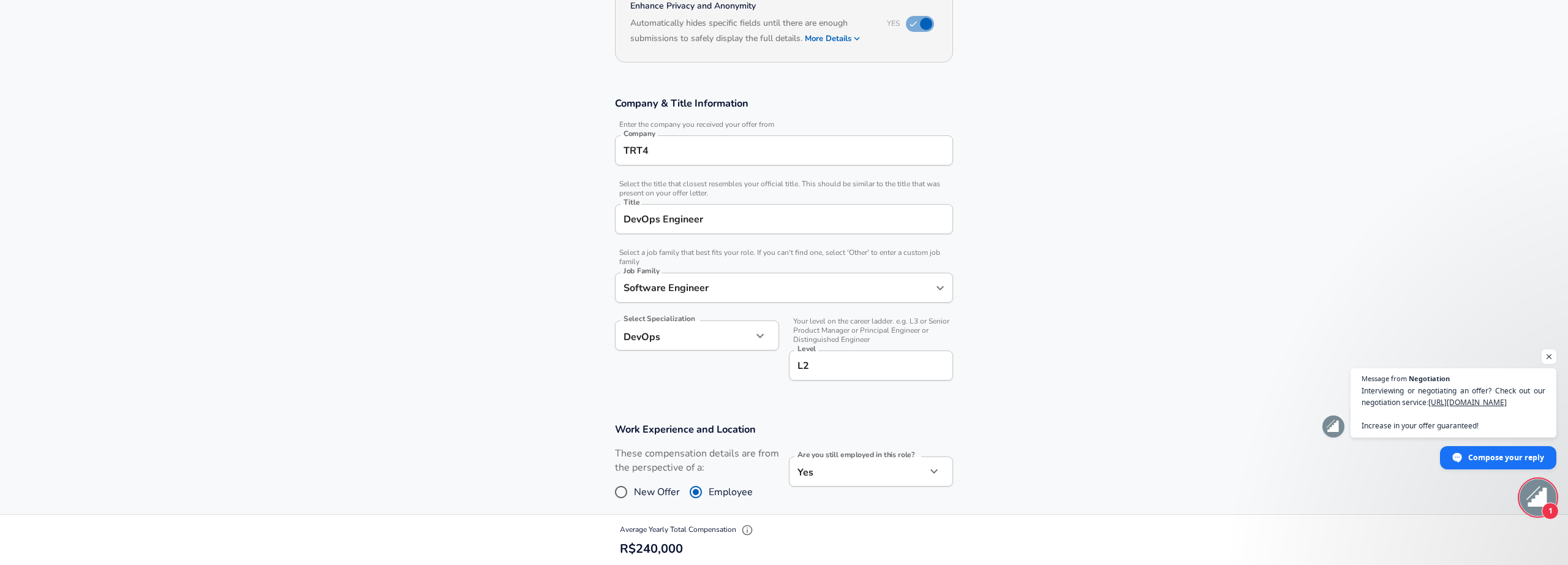
scroll to position [85, 0]
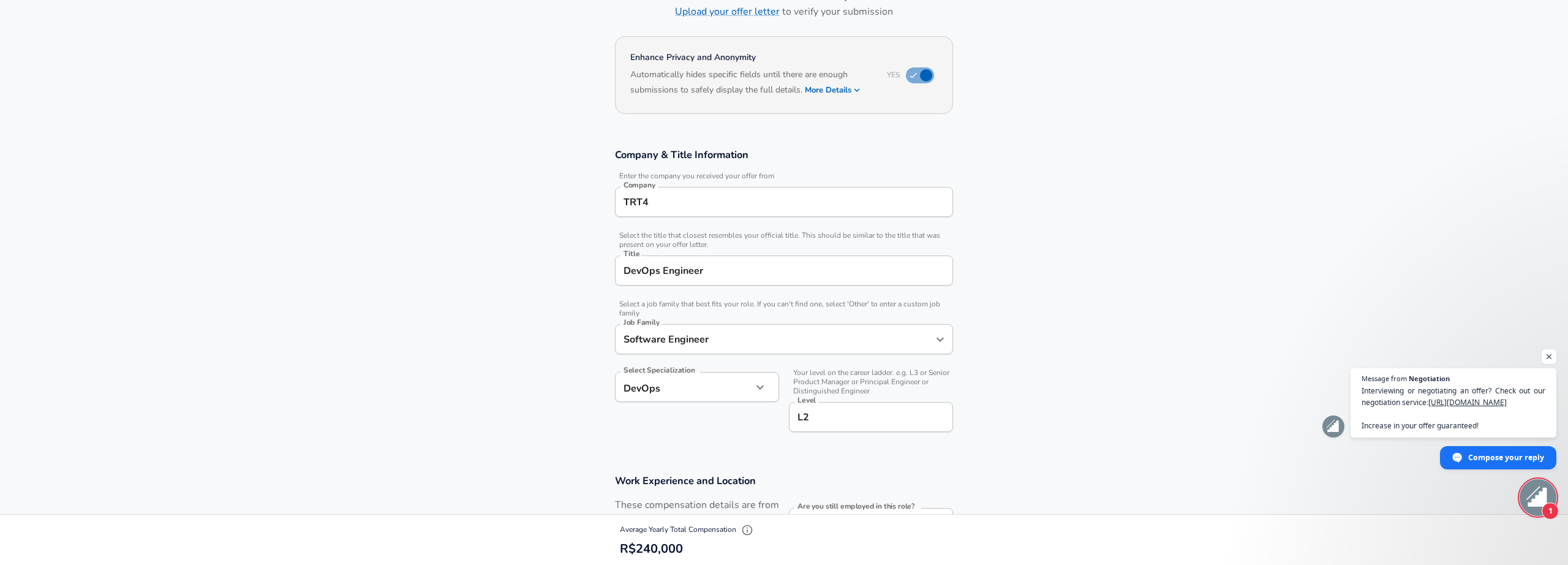
click at [671, 199] on input "TRT4" at bounding box center [784, 202] width 327 height 19
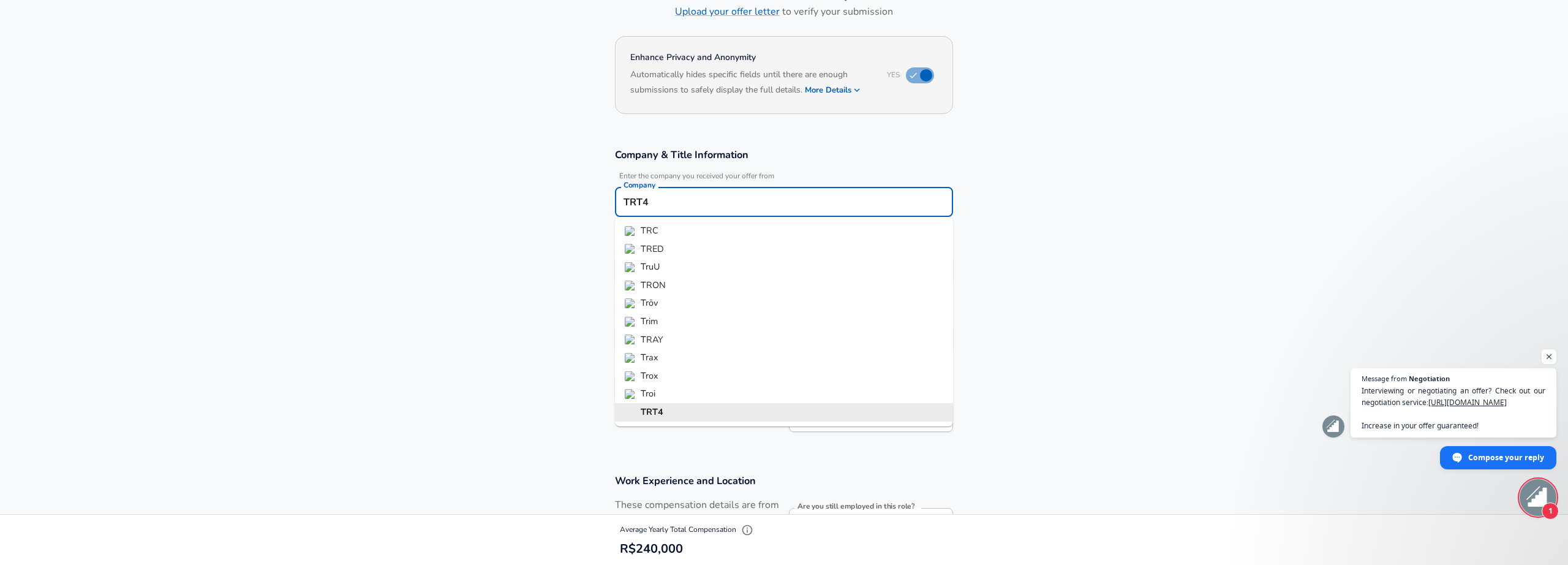
click at [726, 202] on input "TRT4" at bounding box center [784, 202] width 327 height 19
type input "TRT"
click at [1133, 277] on section "Company & Title Information Enter the company you received your offer from Comp…" at bounding box center [784, 297] width 1568 height 326
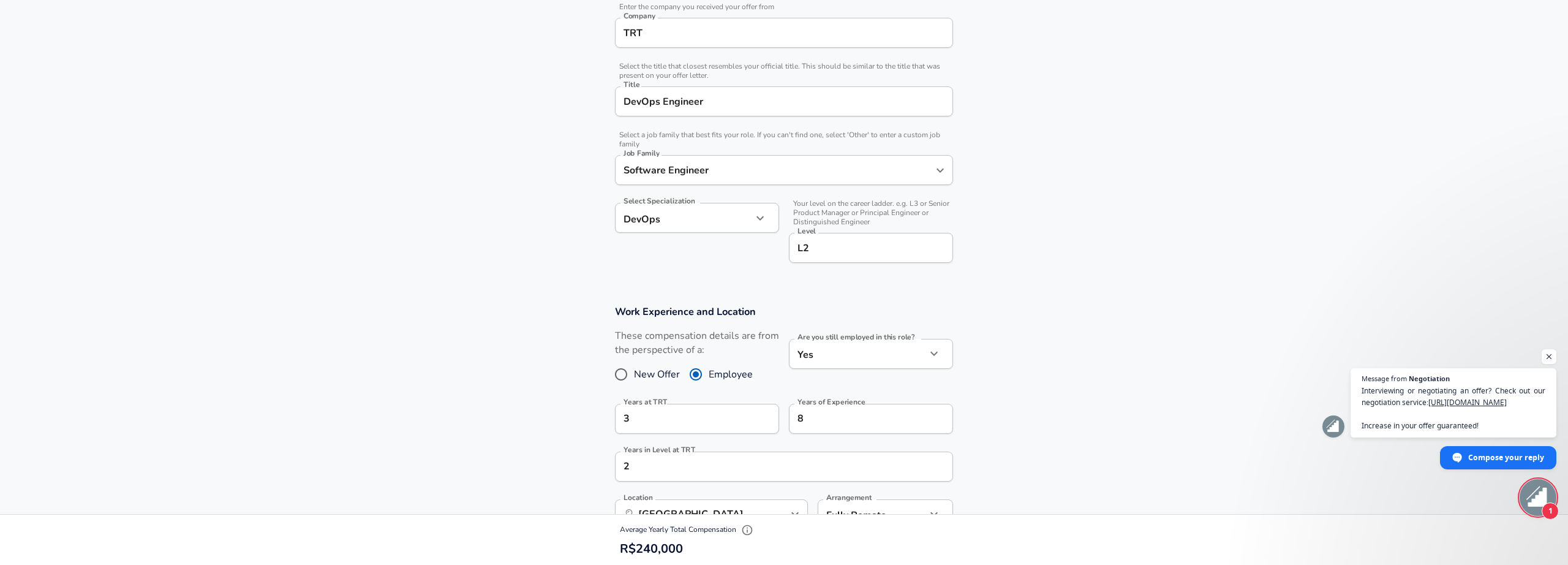
scroll to position [0, 0]
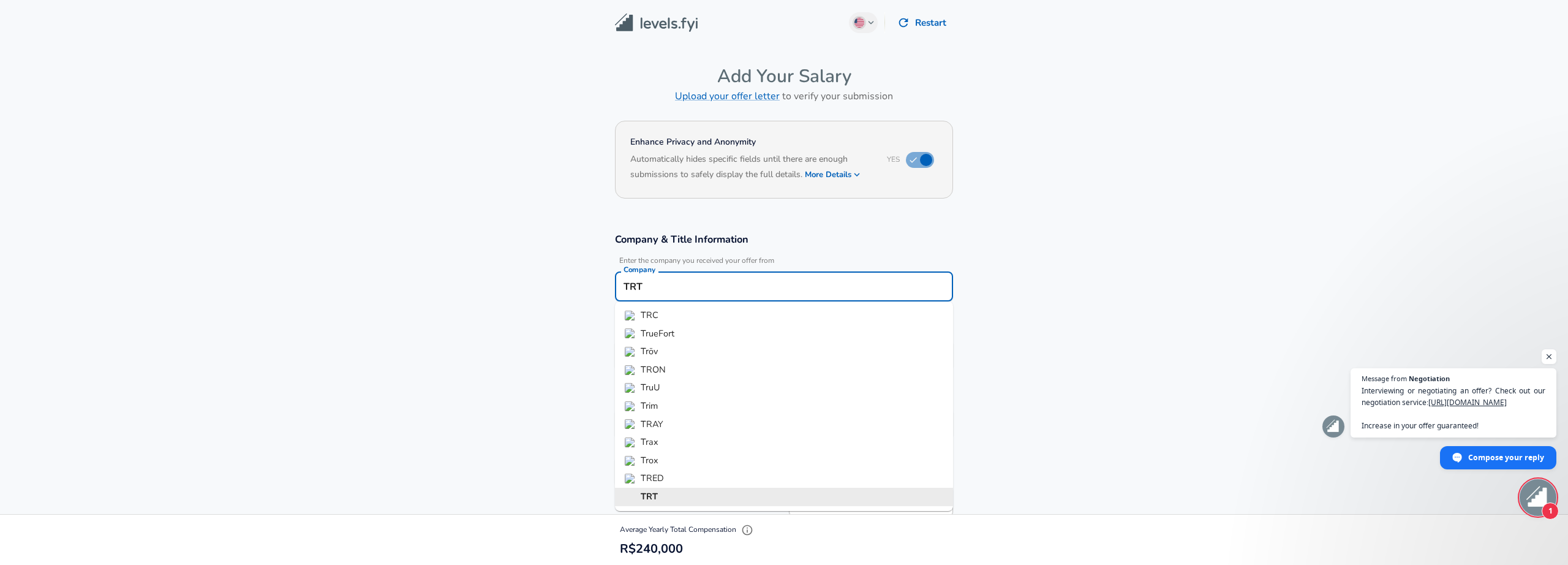
click at [695, 280] on input "TRT" at bounding box center [784, 287] width 327 height 19
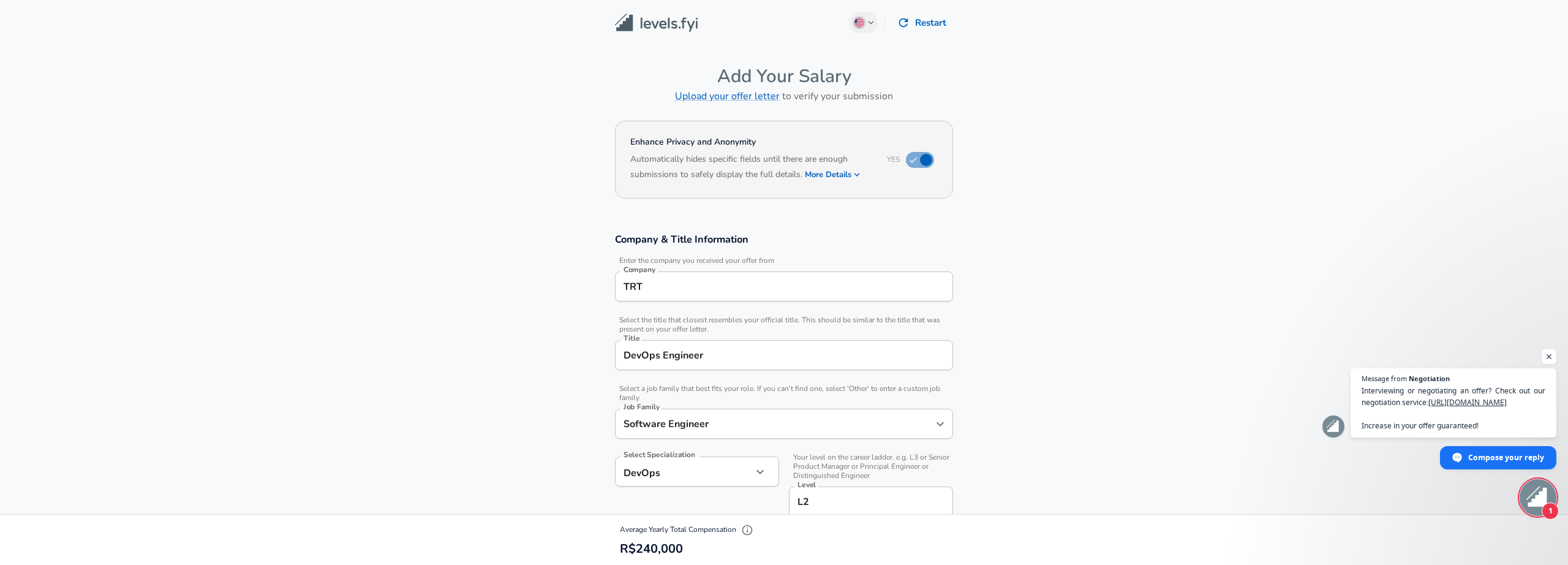
click at [494, 182] on section "Enhance Privacy and Anonymity Yes Automatically hides specific fields until the…" at bounding box center [784, 168] width 1568 height 101
click at [677, 23] on img at bounding box center [656, 22] width 83 height 19
